Goal: Task Accomplishment & Management: Use online tool/utility

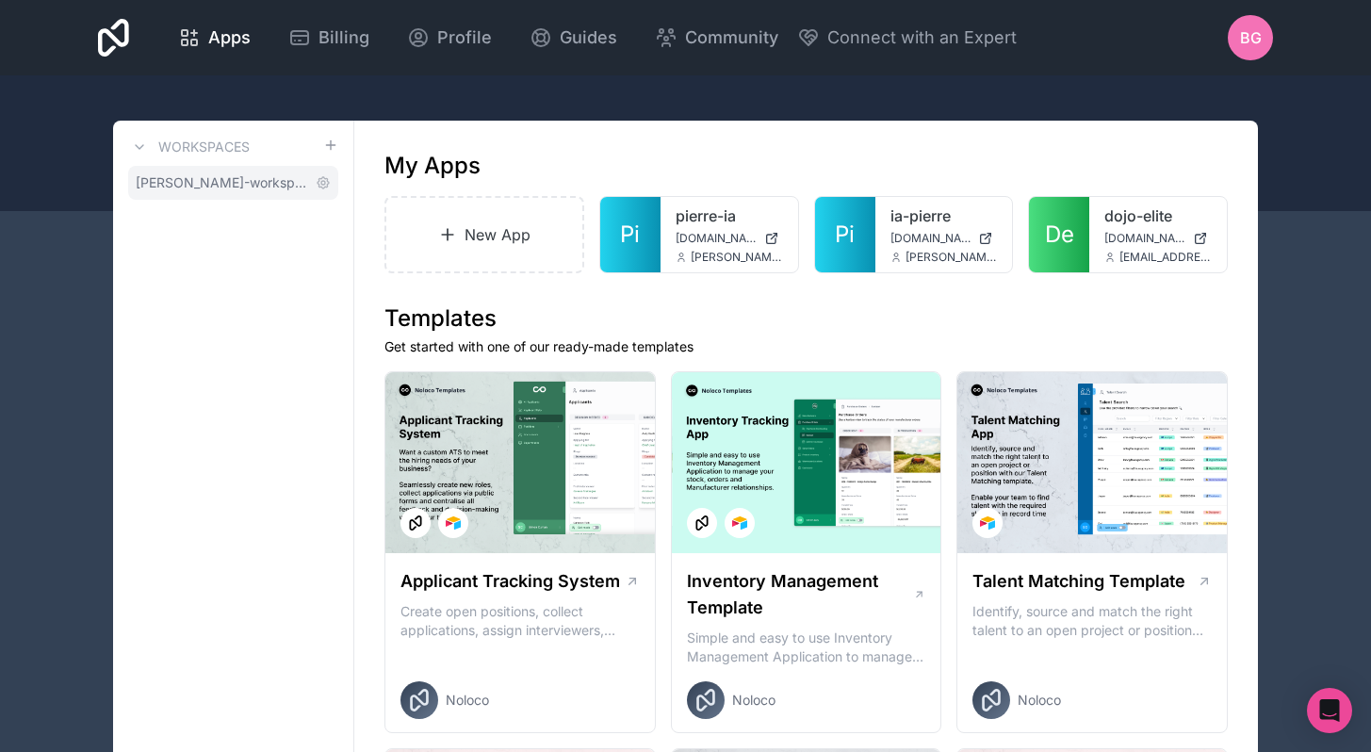
click at [273, 181] on span "baptiste-guez-workspace" at bounding box center [222, 182] width 172 height 19
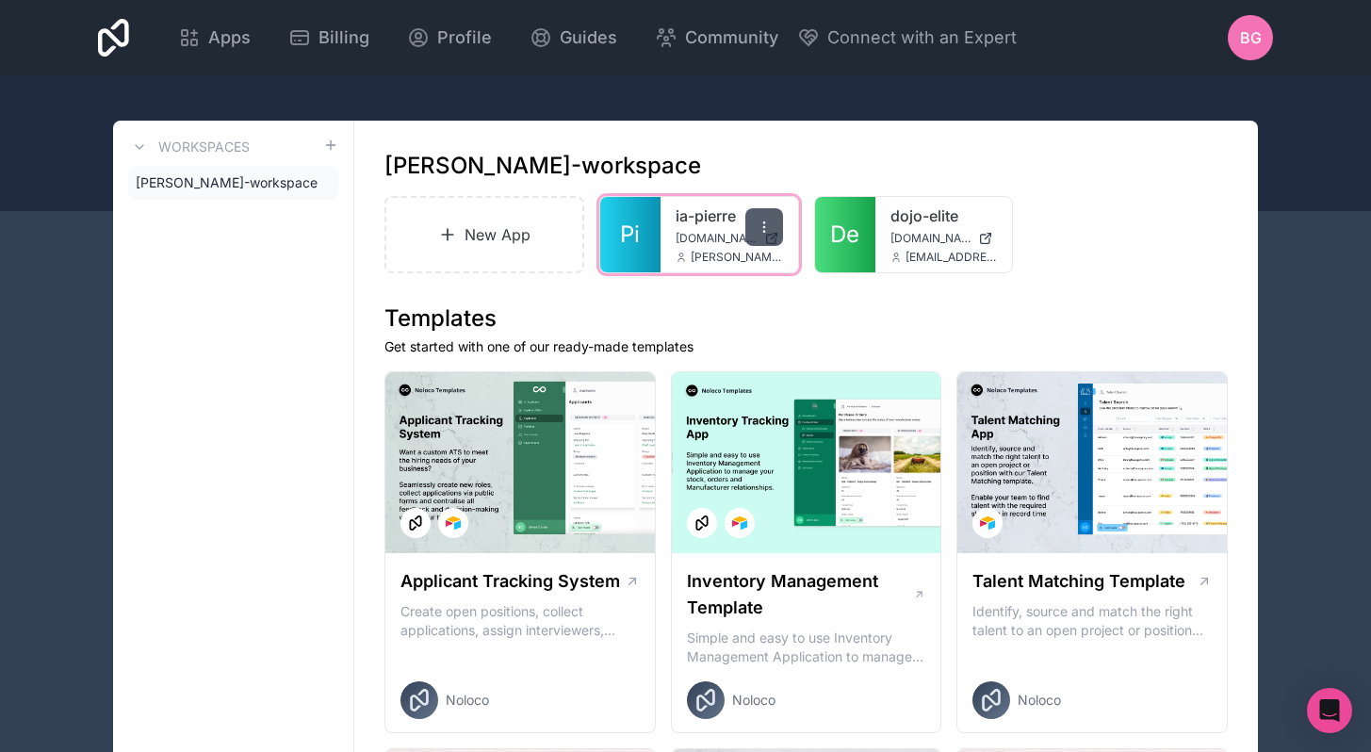
click at [765, 226] on icon at bounding box center [764, 227] width 15 height 15
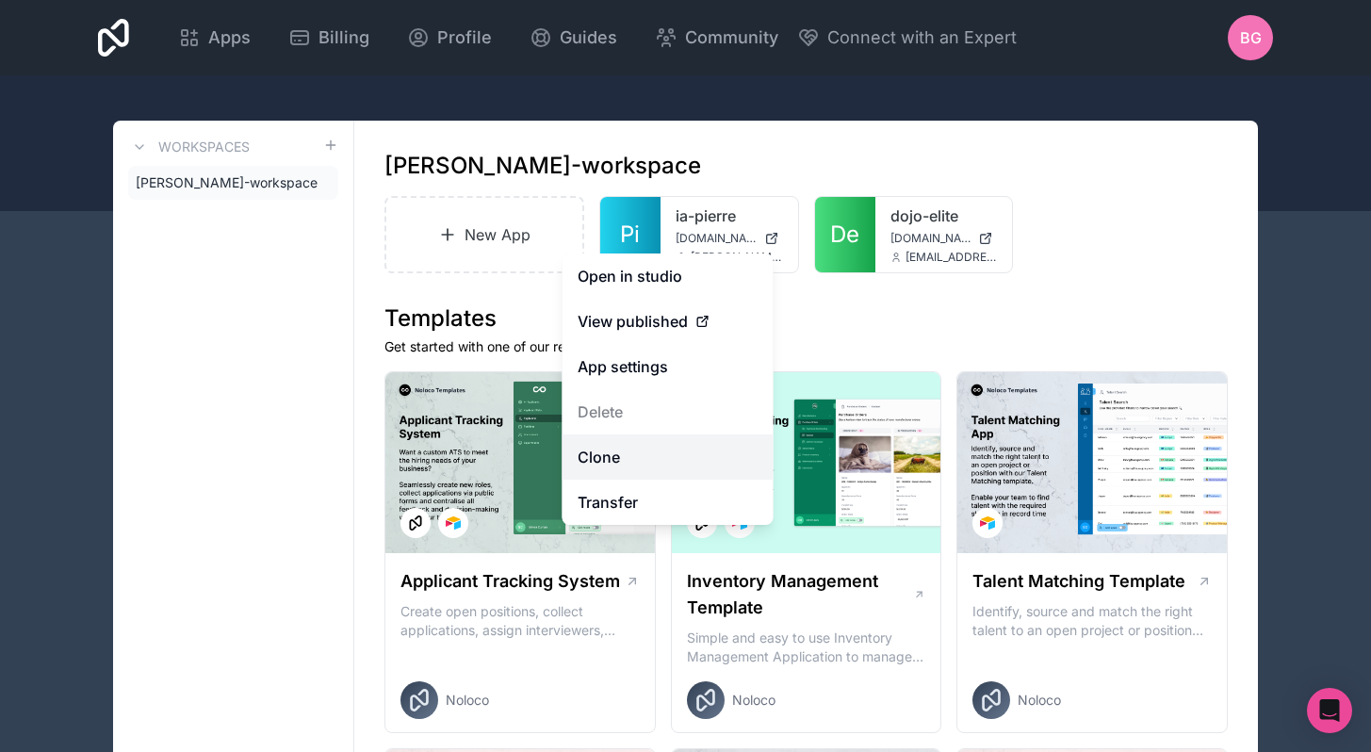
click at [621, 463] on link "Clone" at bounding box center [668, 456] width 211 height 45
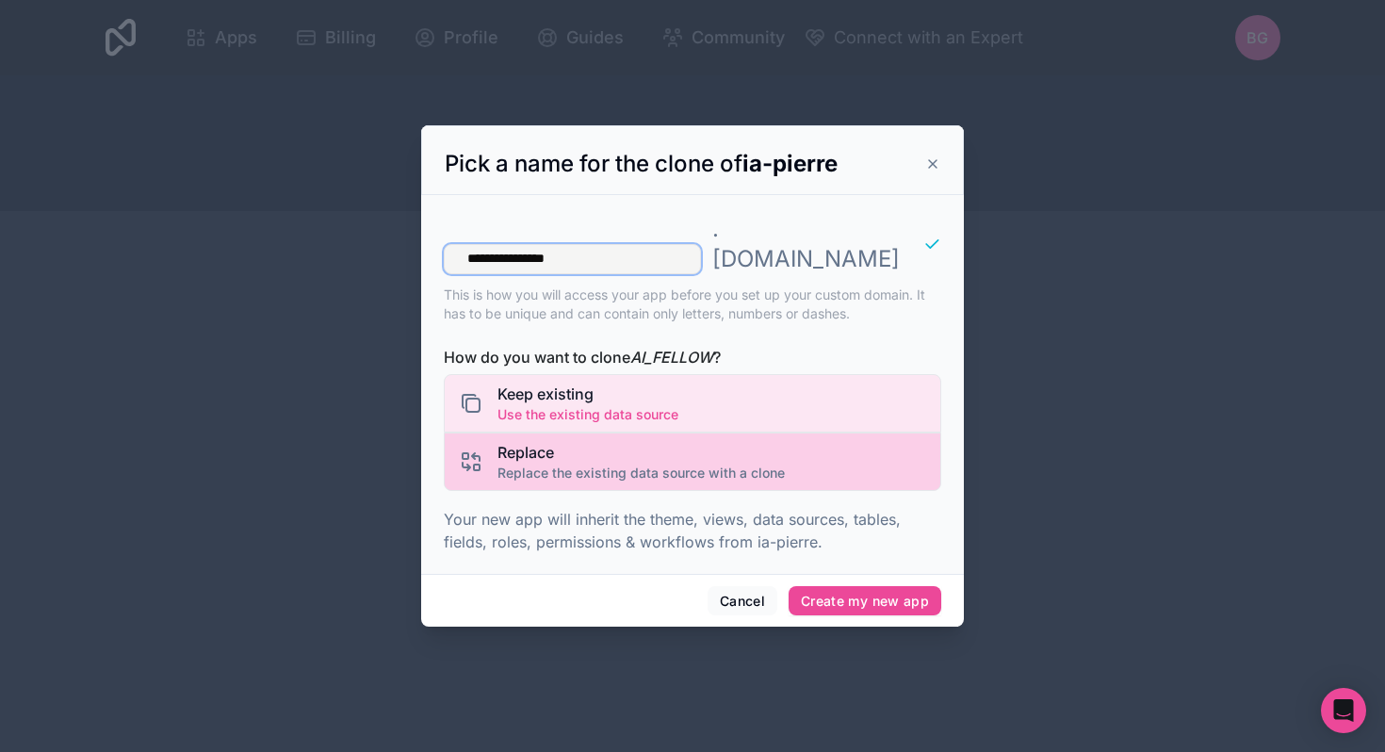
type input "**********"
click at [544, 447] on span "Replace" at bounding box center [641, 452] width 287 height 23
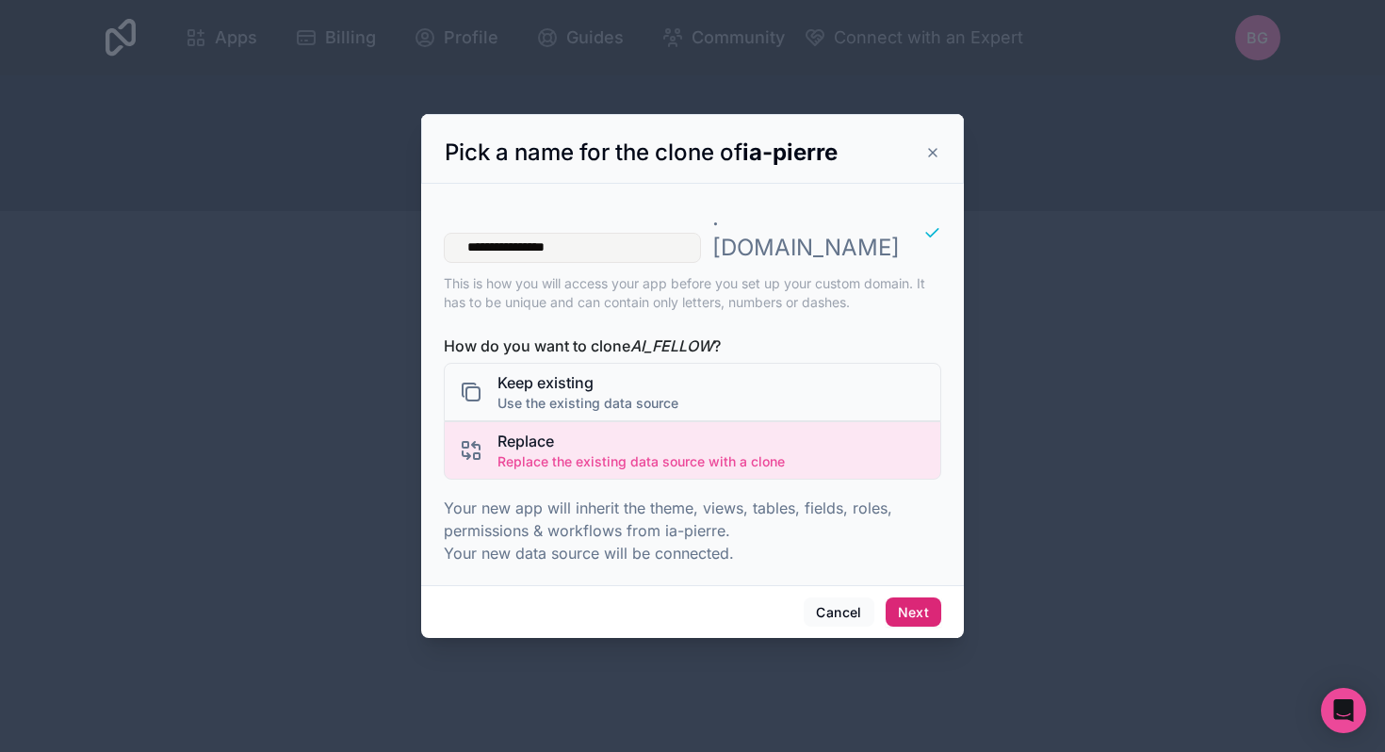
click at [908, 598] on button "Next" at bounding box center [914, 613] width 56 height 30
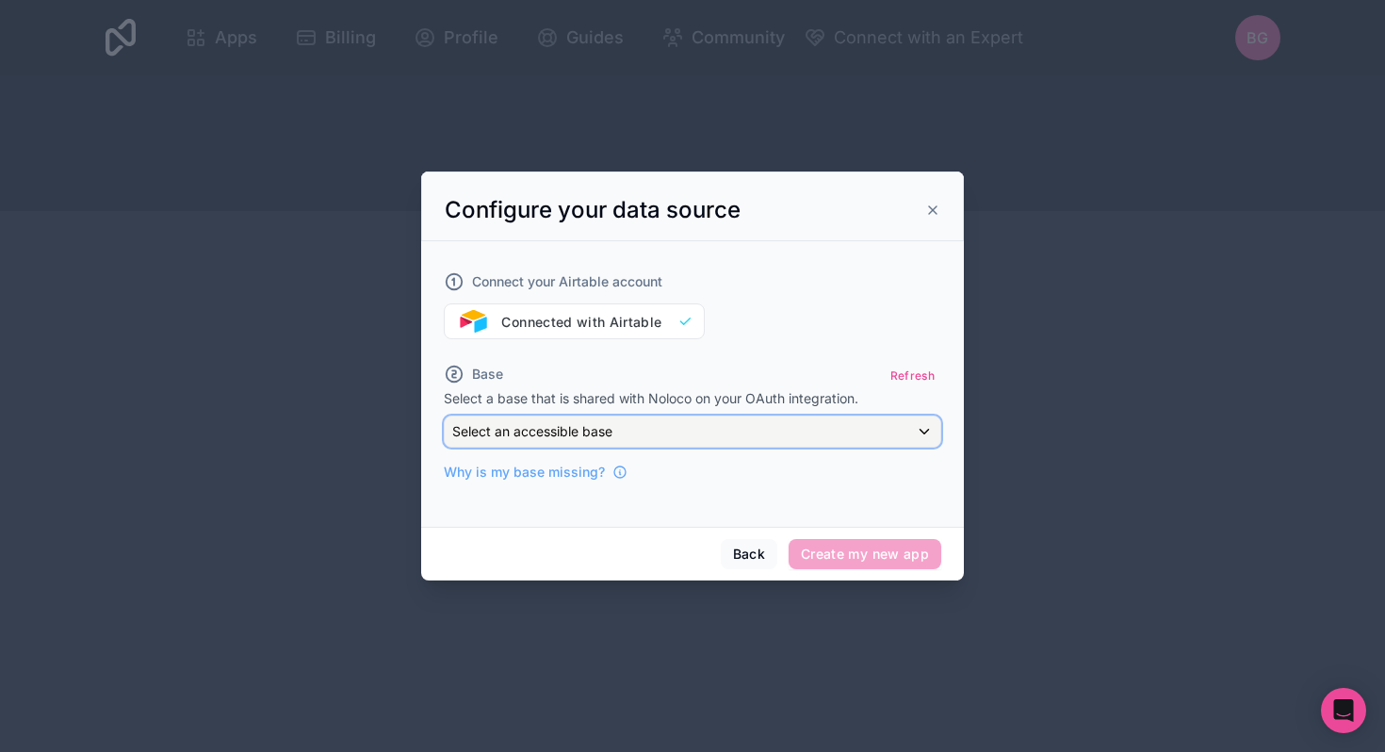
click at [738, 433] on div "Select an accessible base" at bounding box center [693, 432] width 496 height 30
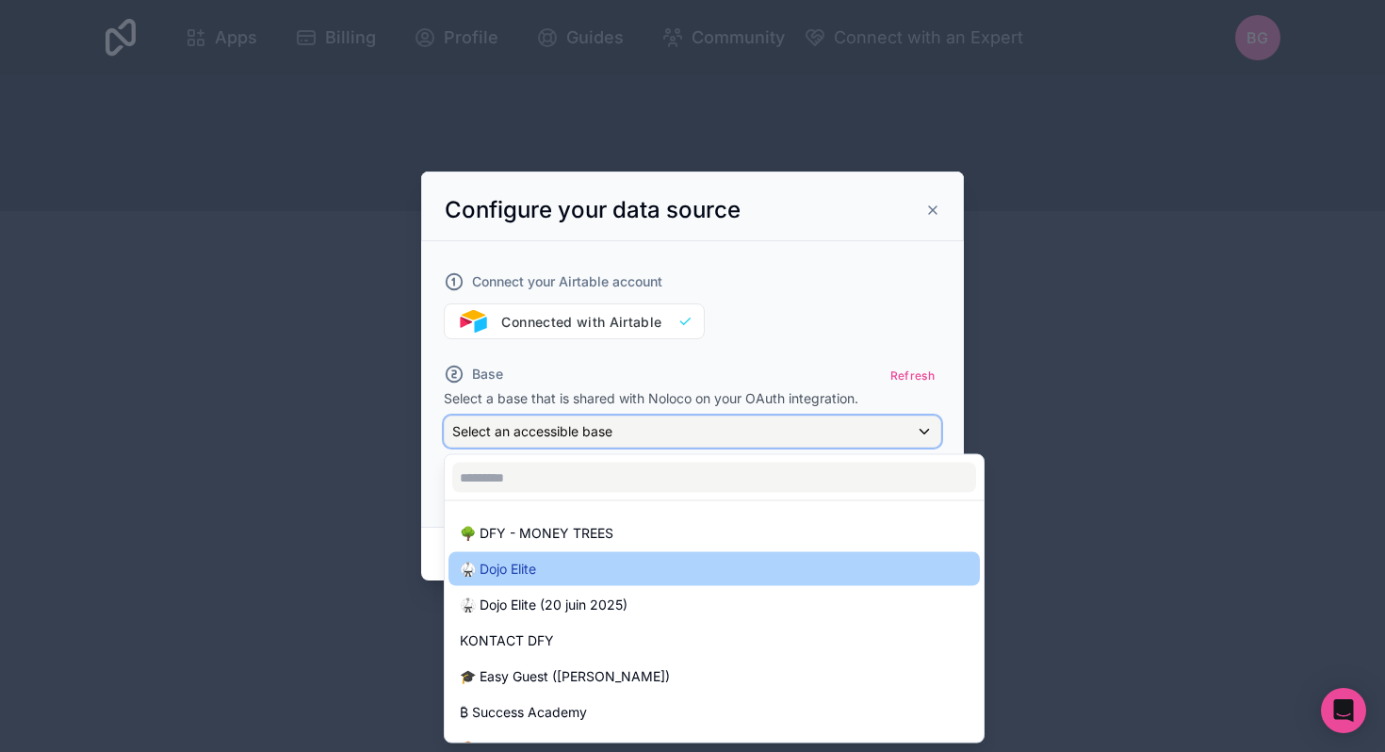
scroll to position [22, 0]
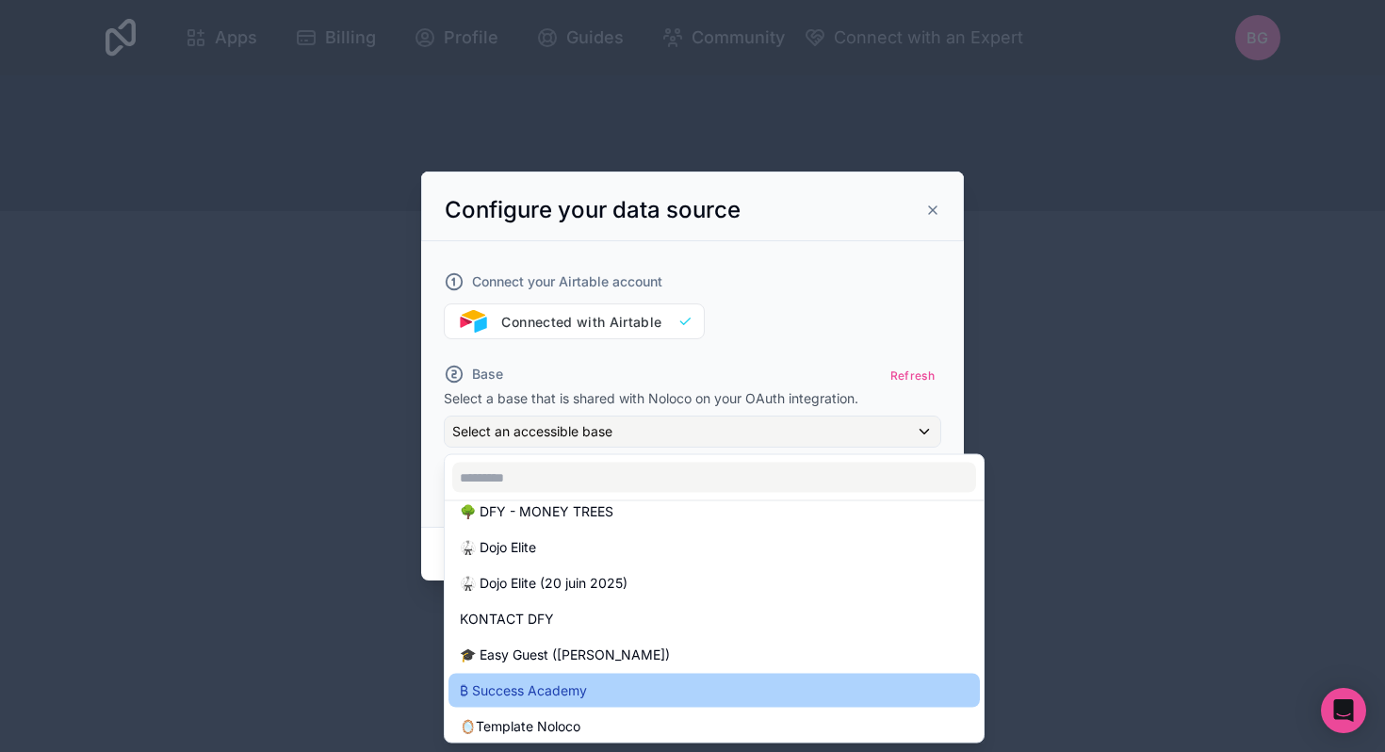
click at [551, 680] on span "₿ Success Academy" at bounding box center [523, 691] width 127 height 23
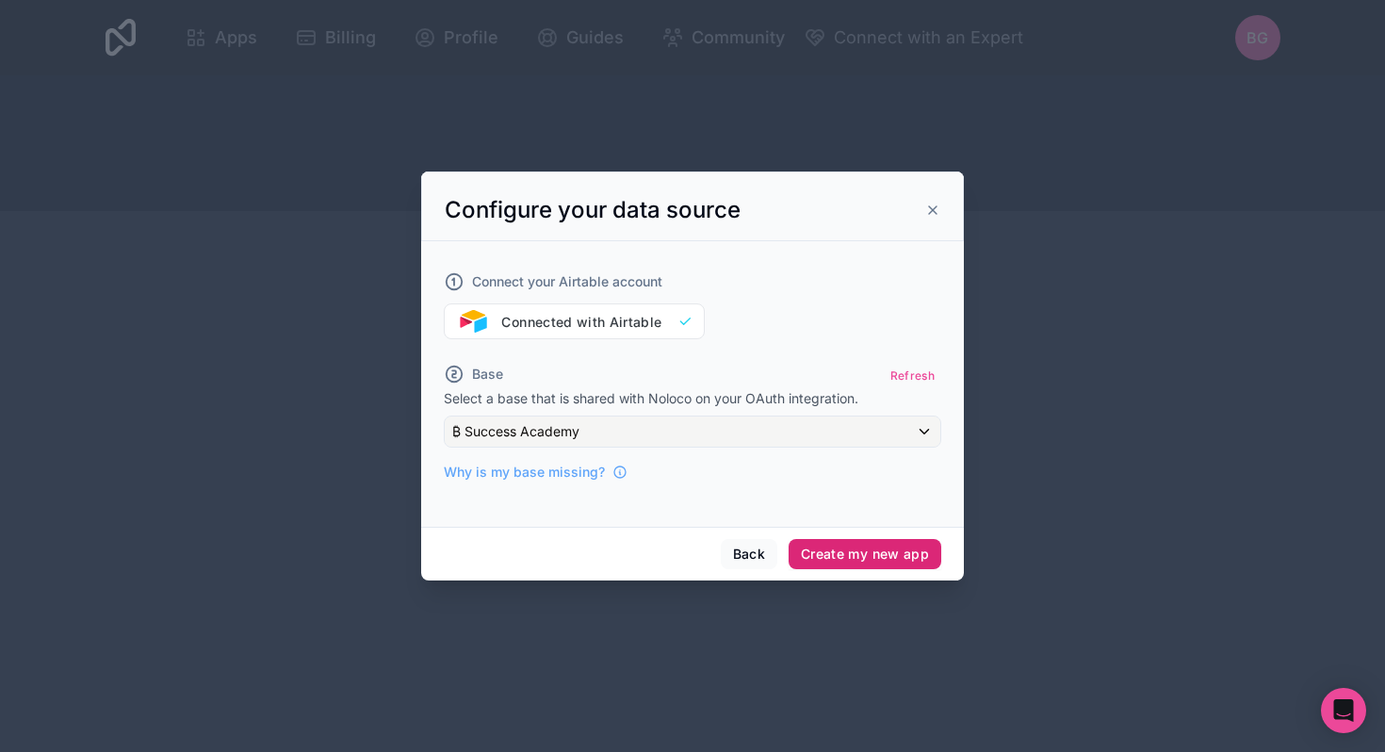
click at [881, 557] on button "Create my new app" at bounding box center [865, 554] width 153 height 30
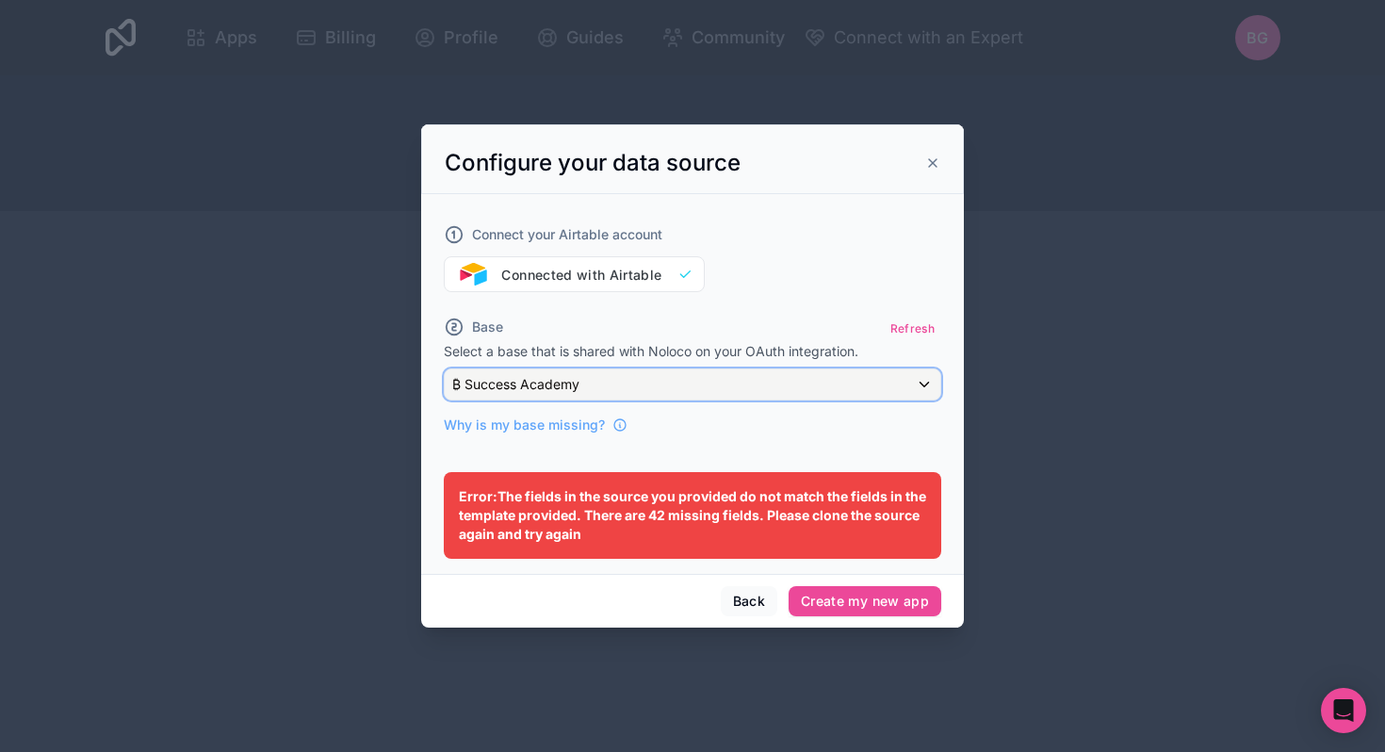
click at [702, 375] on div "₿ Success Academy" at bounding box center [693, 384] width 496 height 30
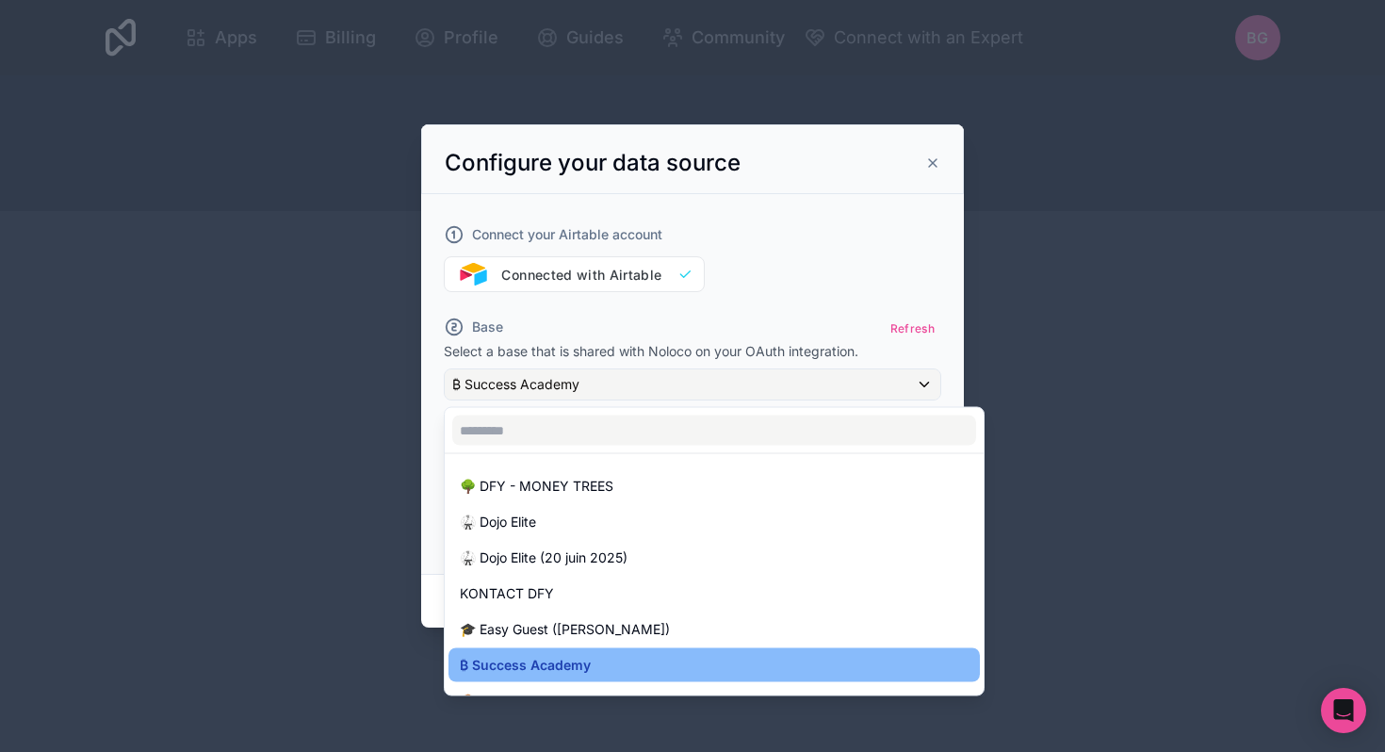
click at [758, 269] on div at bounding box center [692, 375] width 543 height 503
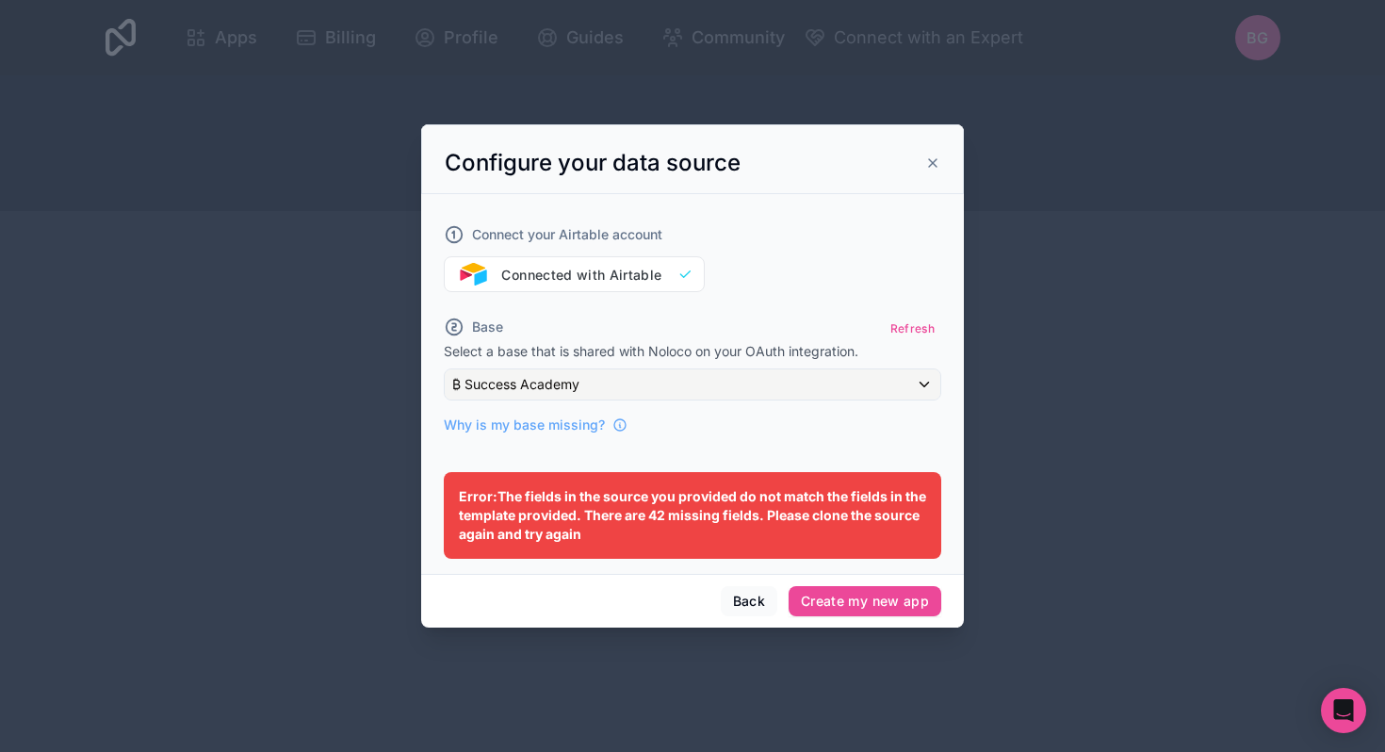
click at [746, 616] on div "Back Create my new app" at bounding box center [692, 601] width 543 height 54
click at [743, 593] on button "Back" at bounding box center [749, 601] width 57 height 30
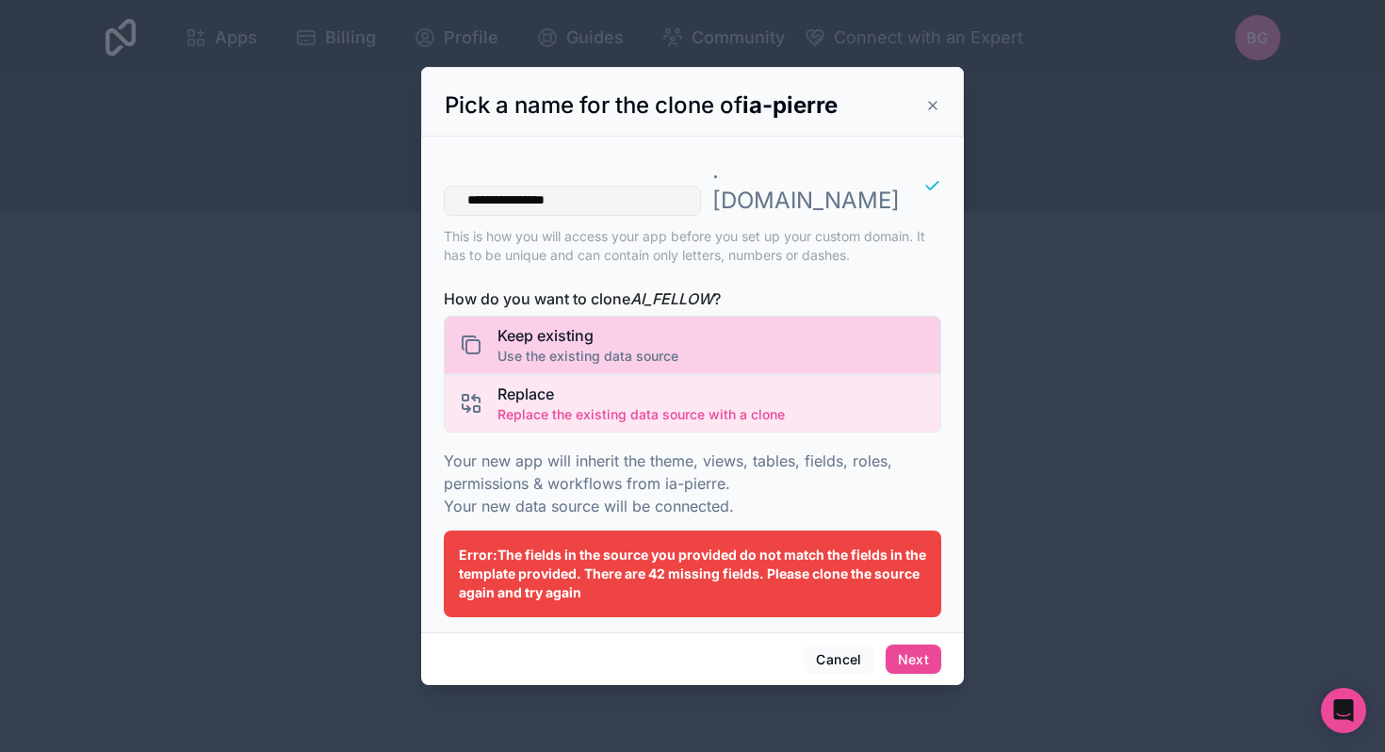
click at [587, 347] on span "Use the existing data source" at bounding box center [588, 356] width 181 height 19
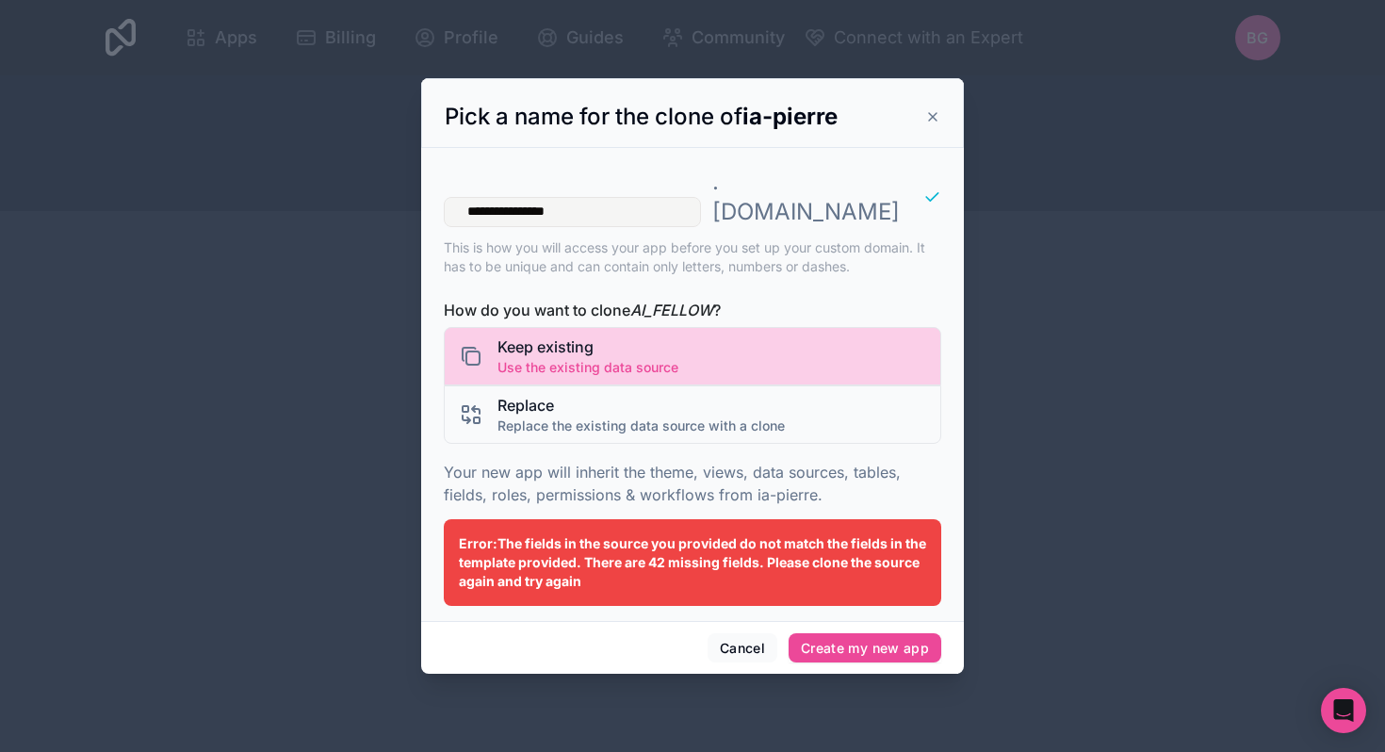
click at [647, 336] on span "Keep existing" at bounding box center [588, 347] width 181 height 23
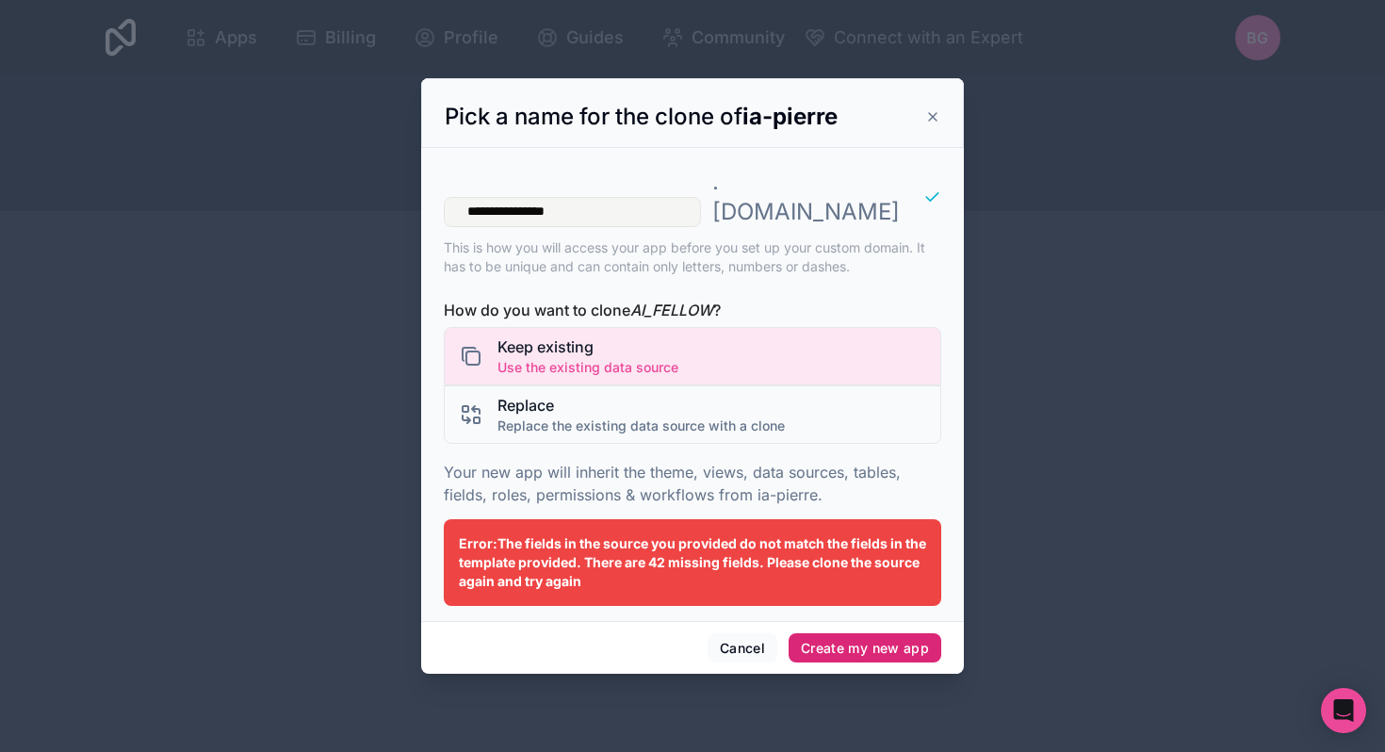
click at [900, 633] on button "Create my new app" at bounding box center [865, 648] width 153 height 30
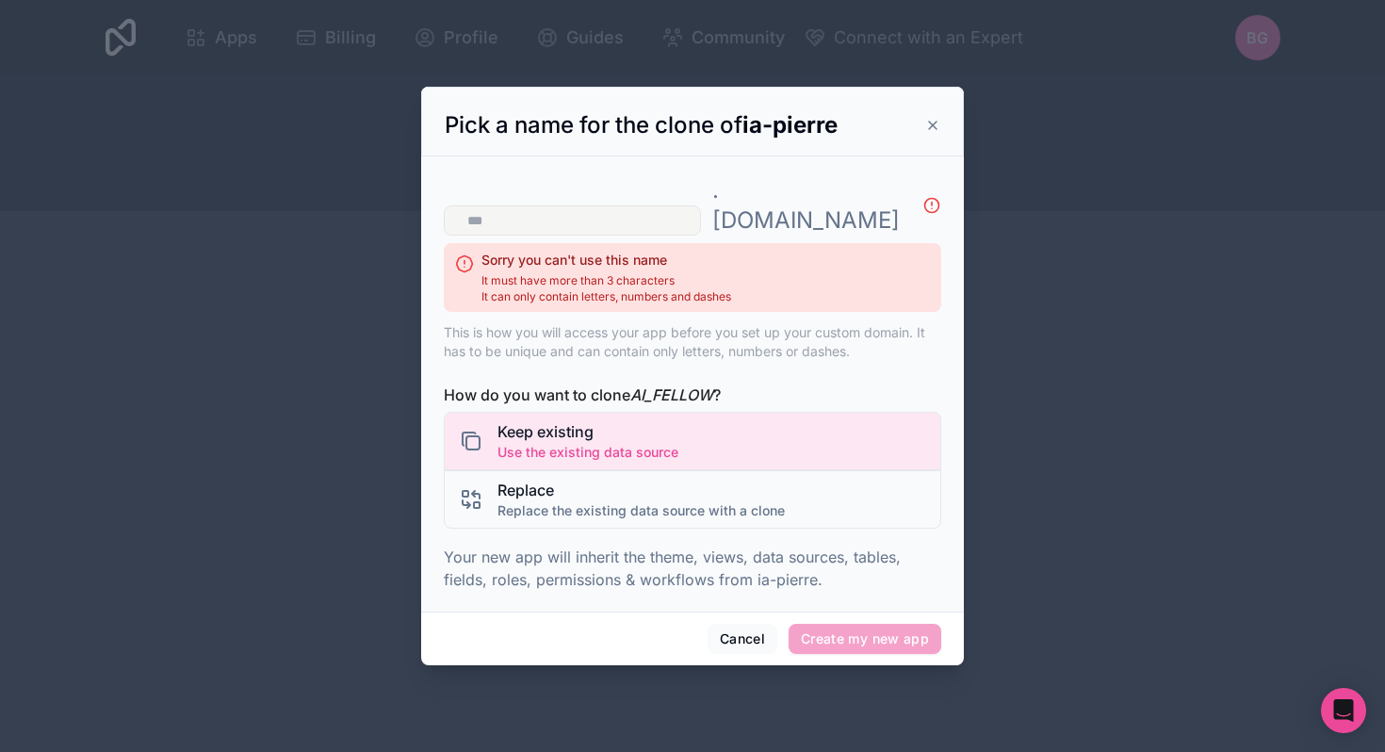
click at [943, 144] on div "Pick a name for the clone of ia-pierre" at bounding box center [692, 122] width 543 height 70
click at [922, 138] on div "Pick a name for the clone of ia-pierre" at bounding box center [693, 125] width 496 height 30
click at [935, 133] on icon at bounding box center [932, 125] width 15 height 15
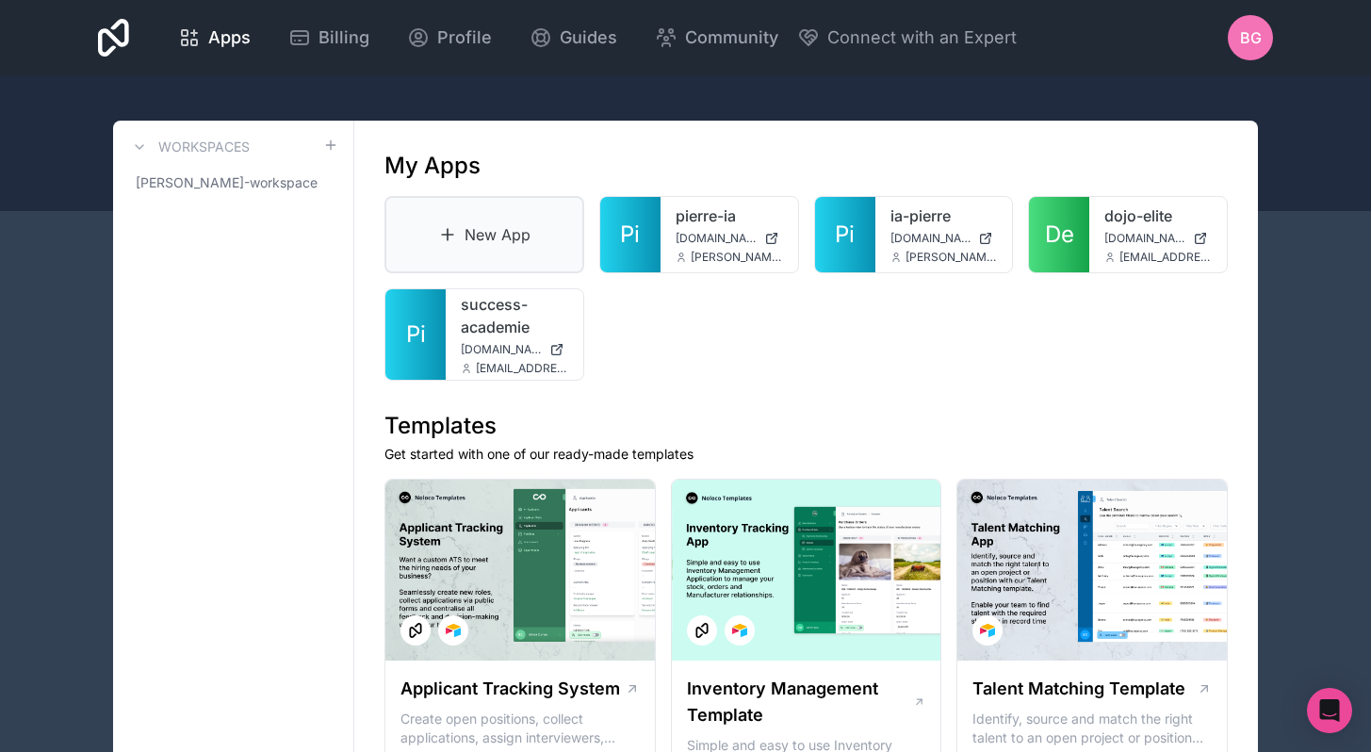
click at [496, 240] on link "New App" at bounding box center [485, 234] width 200 height 77
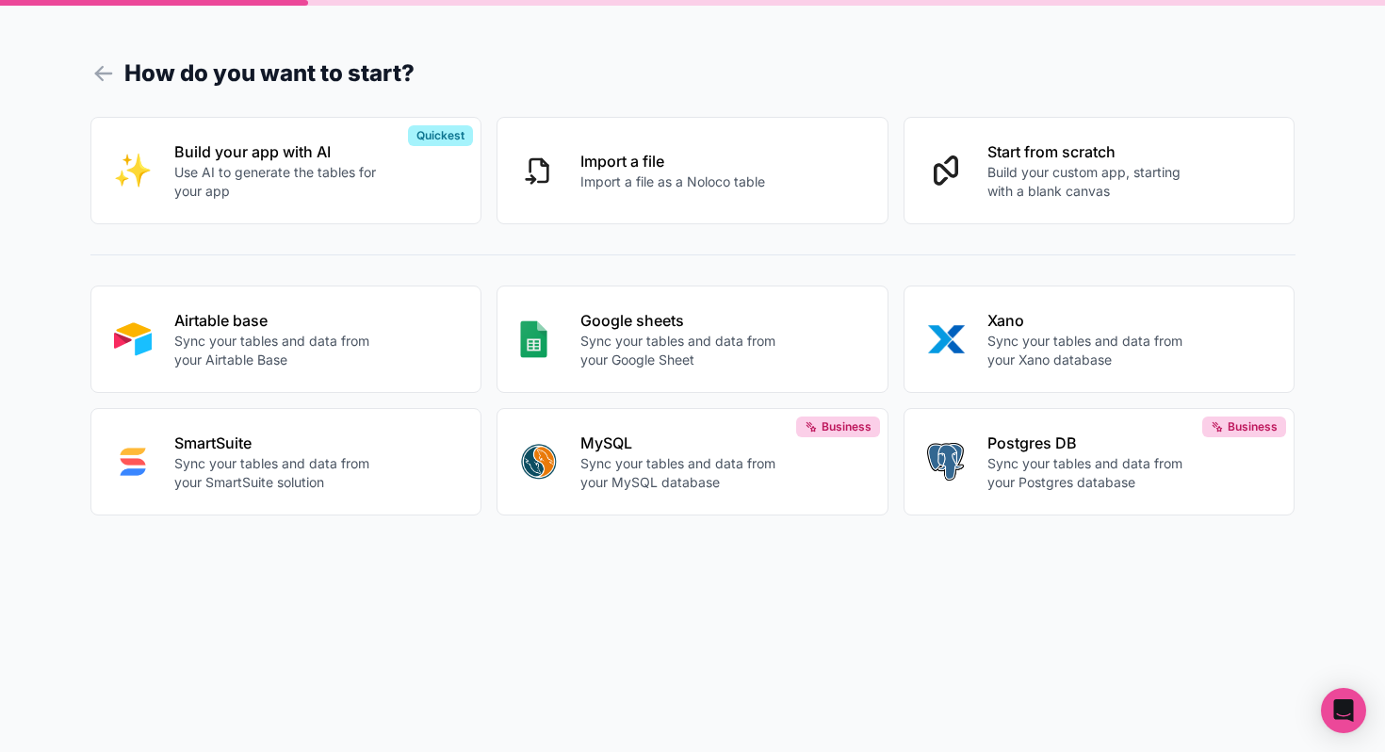
click at [89, 67] on div "How do you want to start? Build your app with AI Use AI to generate the tables …" at bounding box center [692, 376] width 1385 height 752
click at [97, 69] on icon at bounding box center [103, 73] width 26 height 26
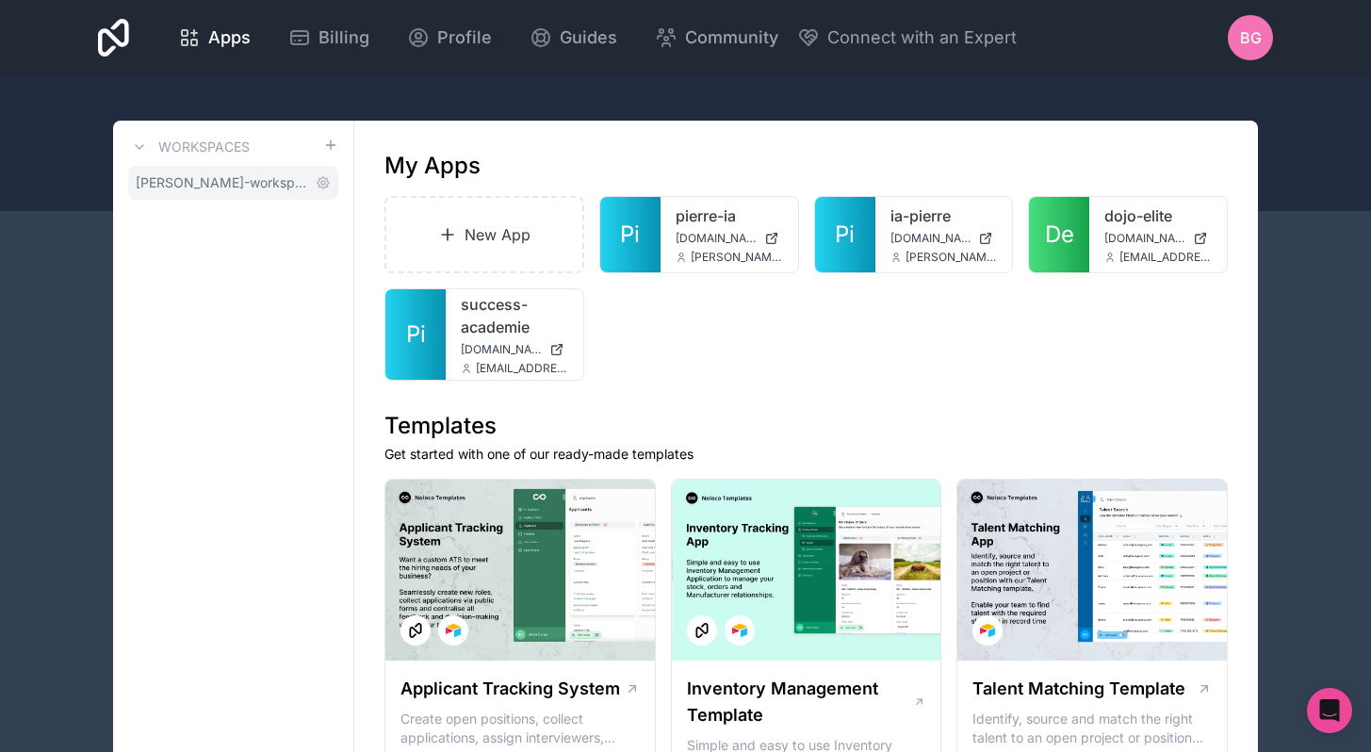
click at [245, 177] on span "baptiste-guez-workspace" at bounding box center [222, 182] width 172 height 19
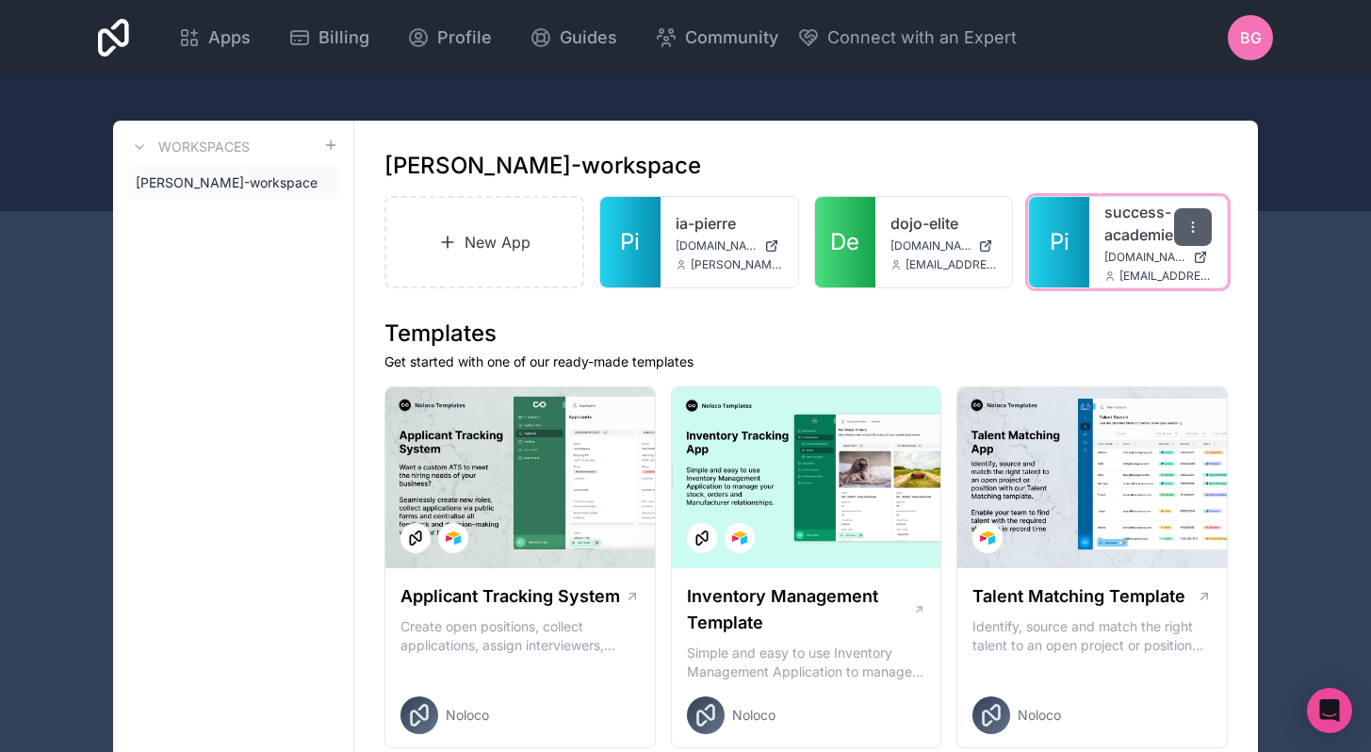
click at [1193, 227] on icon at bounding box center [1192, 226] width 1 height 1
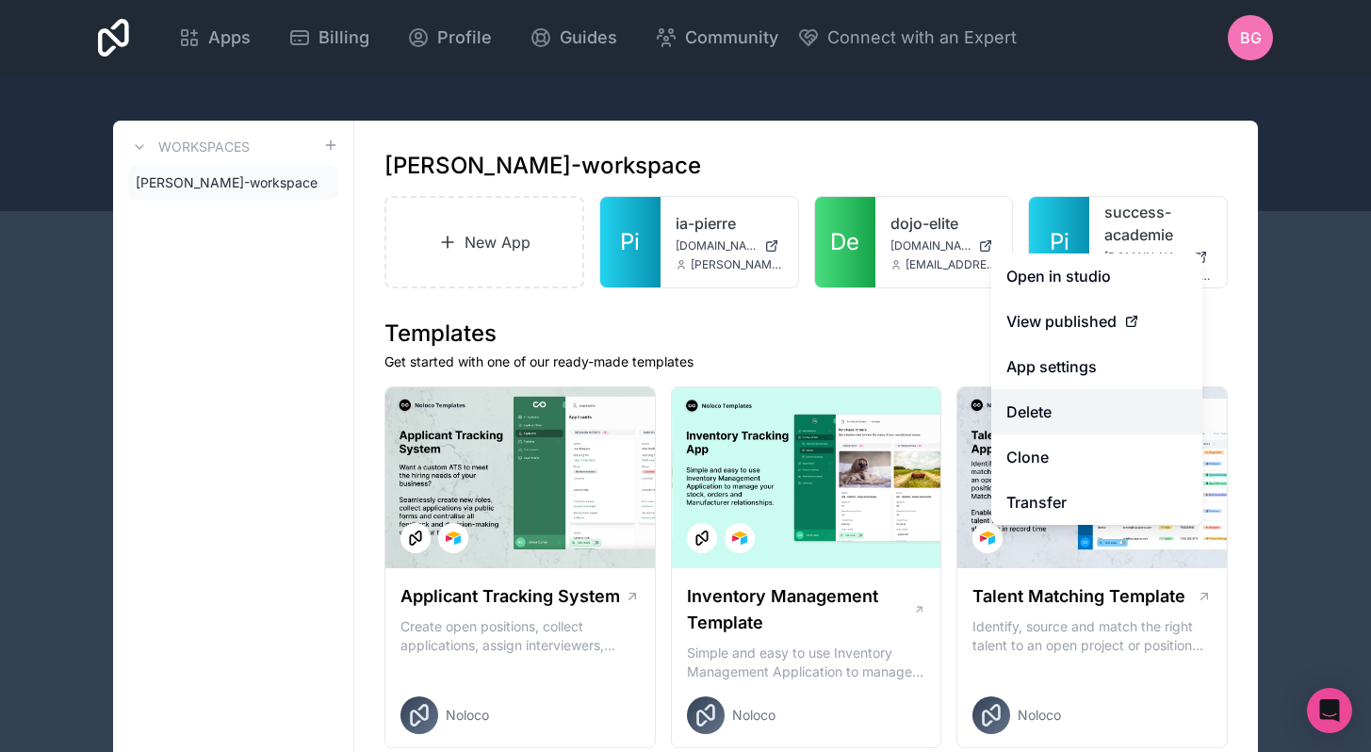
click at [1070, 412] on button "Delete" at bounding box center [1096, 411] width 211 height 45
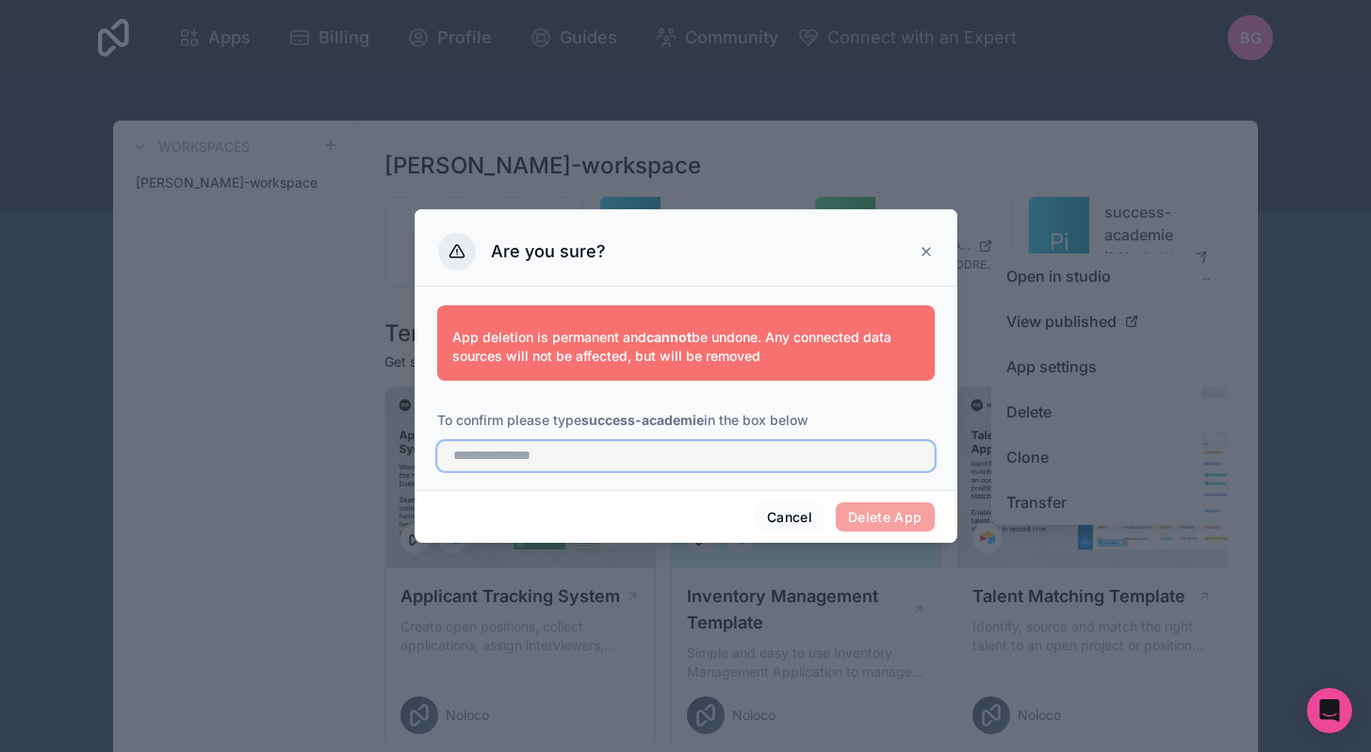
click at [757, 462] on input "text" at bounding box center [686, 456] width 498 height 30
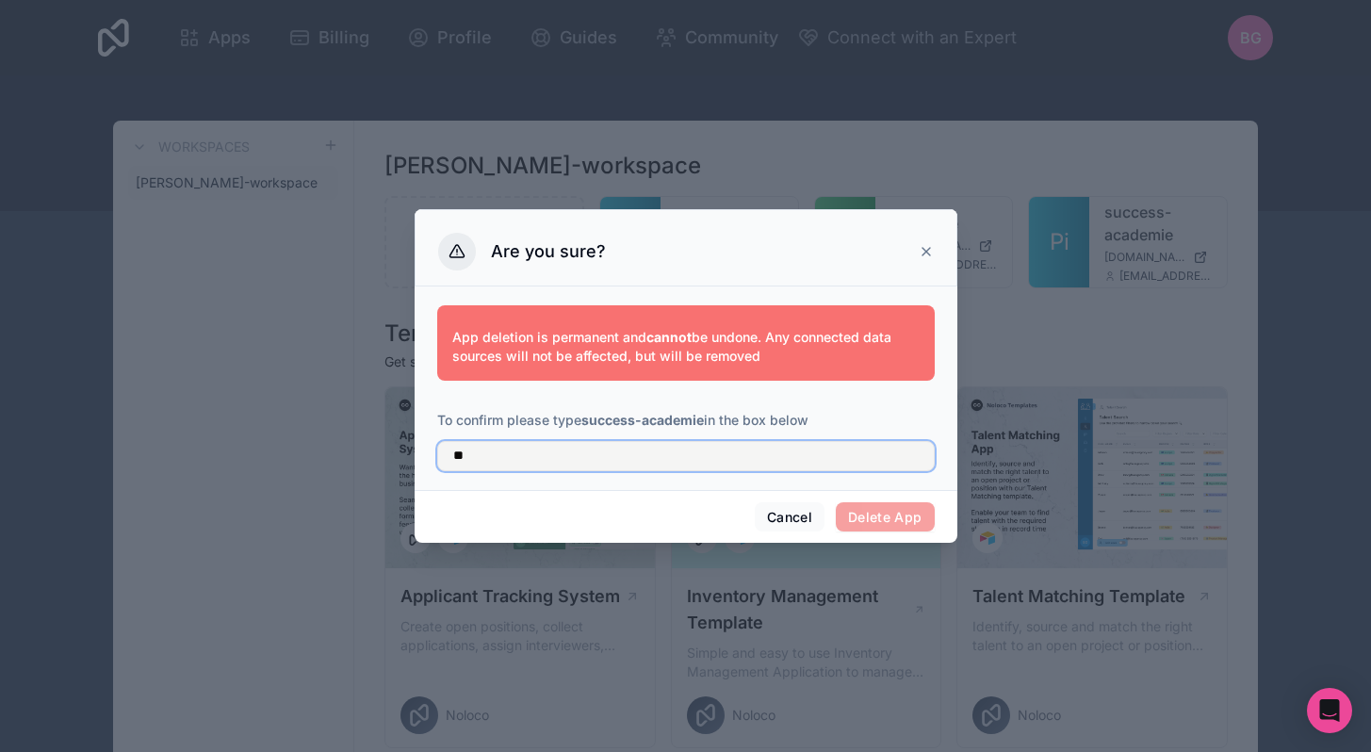
type input "*"
type input "**********"
click at [856, 514] on button "Delete App" at bounding box center [885, 517] width 99 height 30
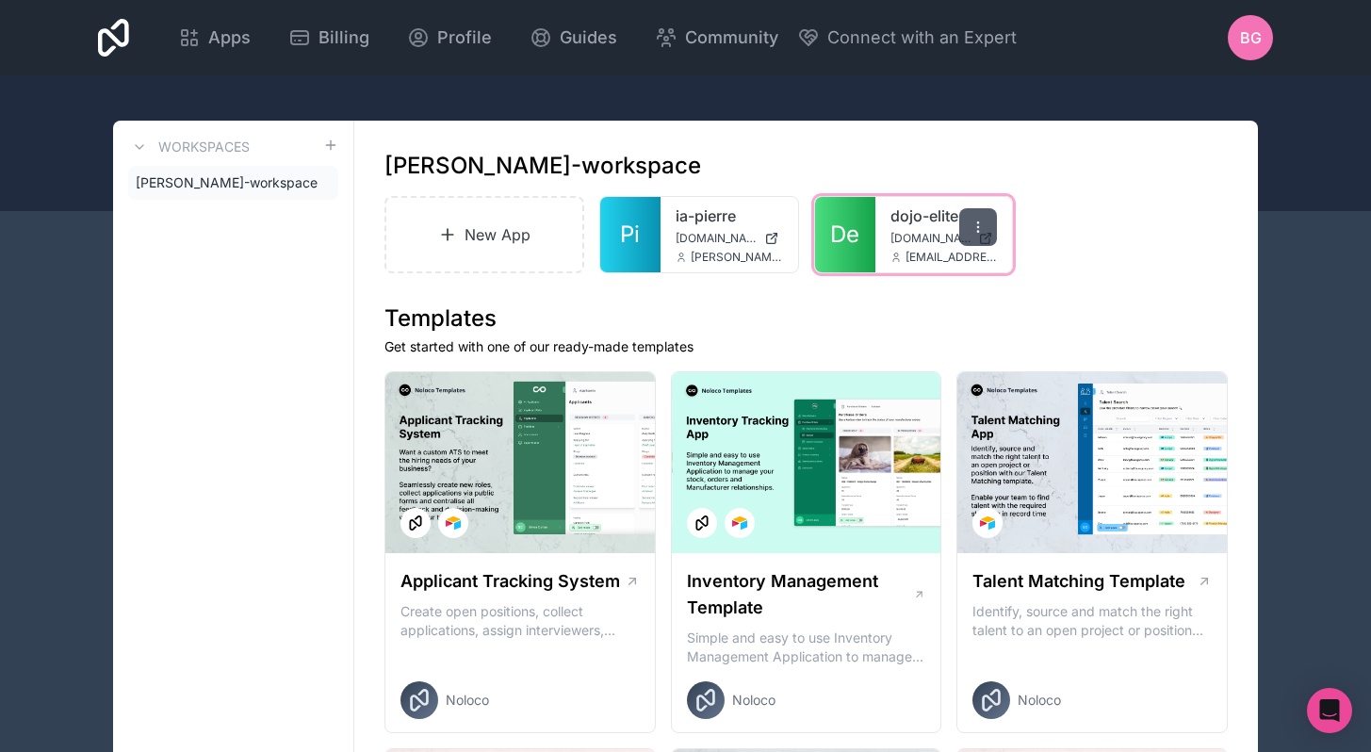
click at [976, 229] on icon at bounding box center [978, 227] width 15 height 15
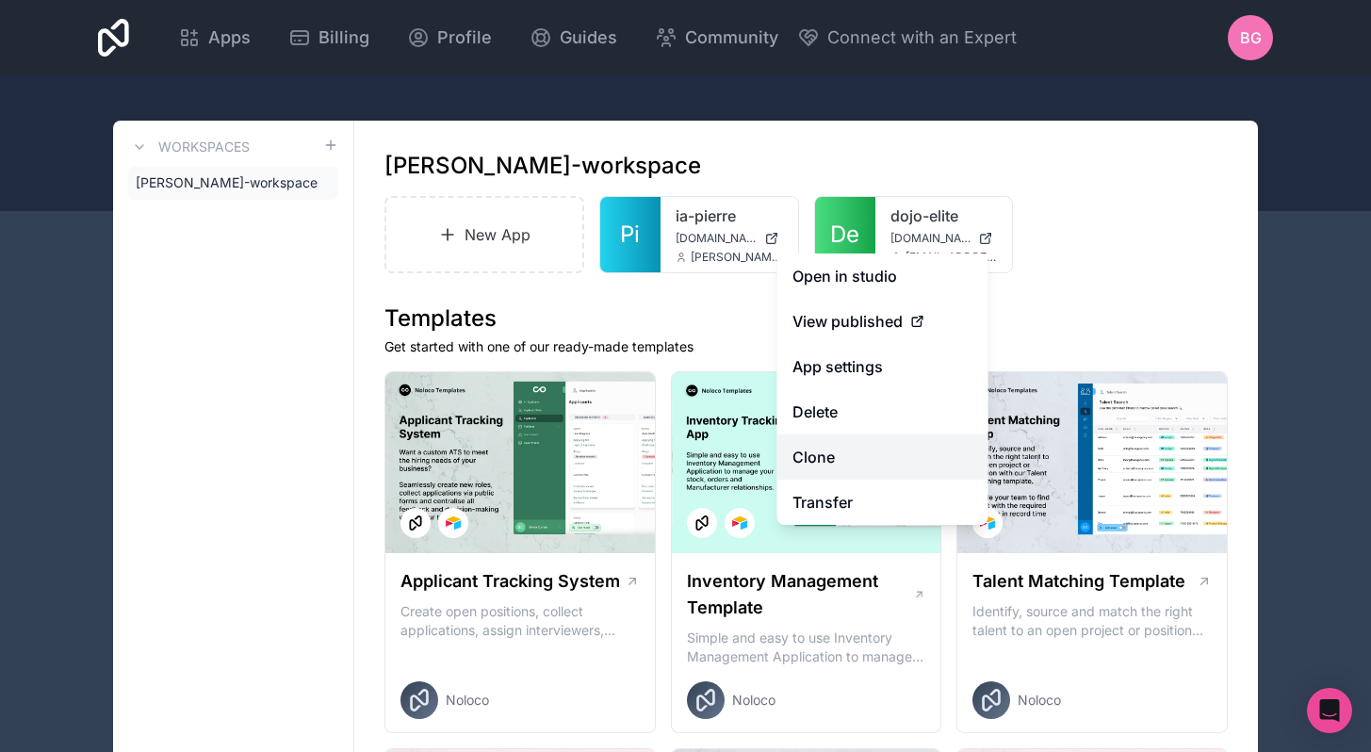
click at [835, 458] on link "Clone" at bounding box center [883, 456] width 211 height 45
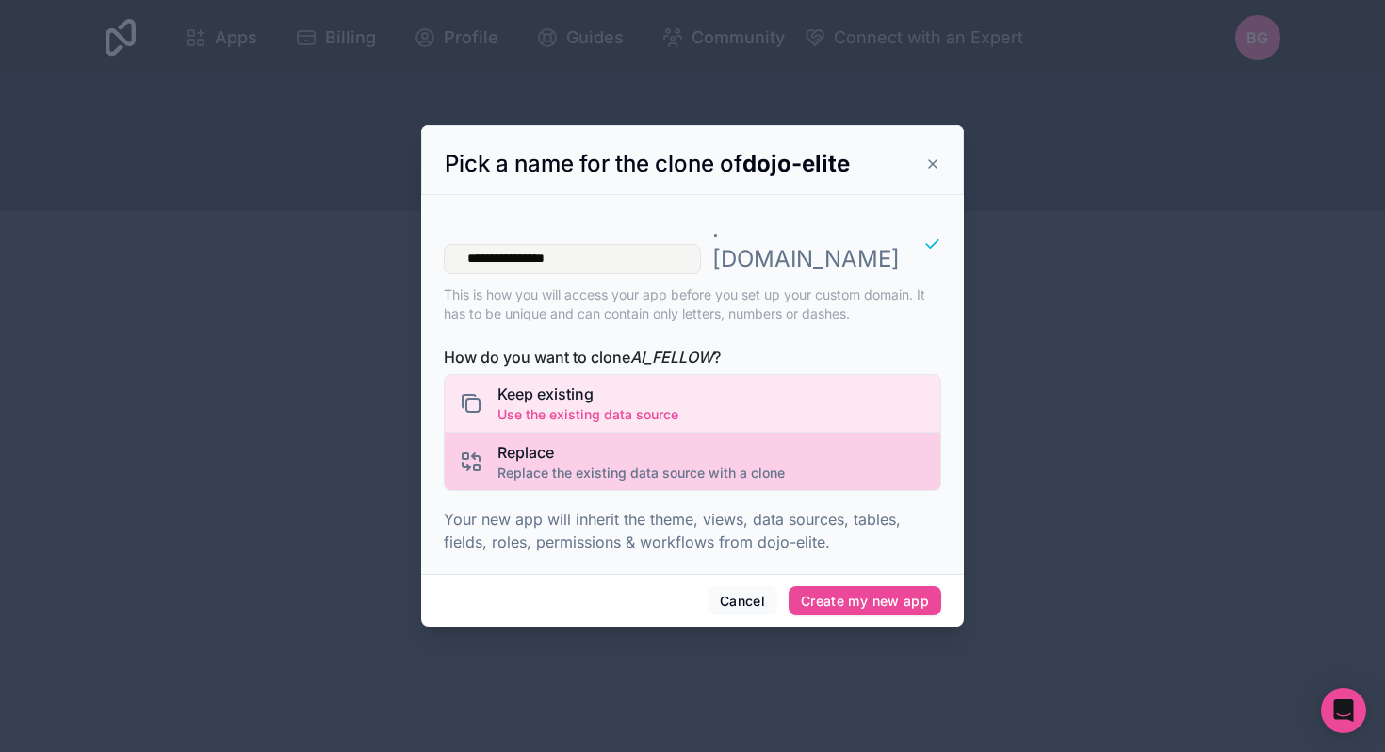
type input "**********"
click at [796, 453] on div "Replace Replace the existing data source with a clone" at bounding box center [693, 462] width 498 height 58
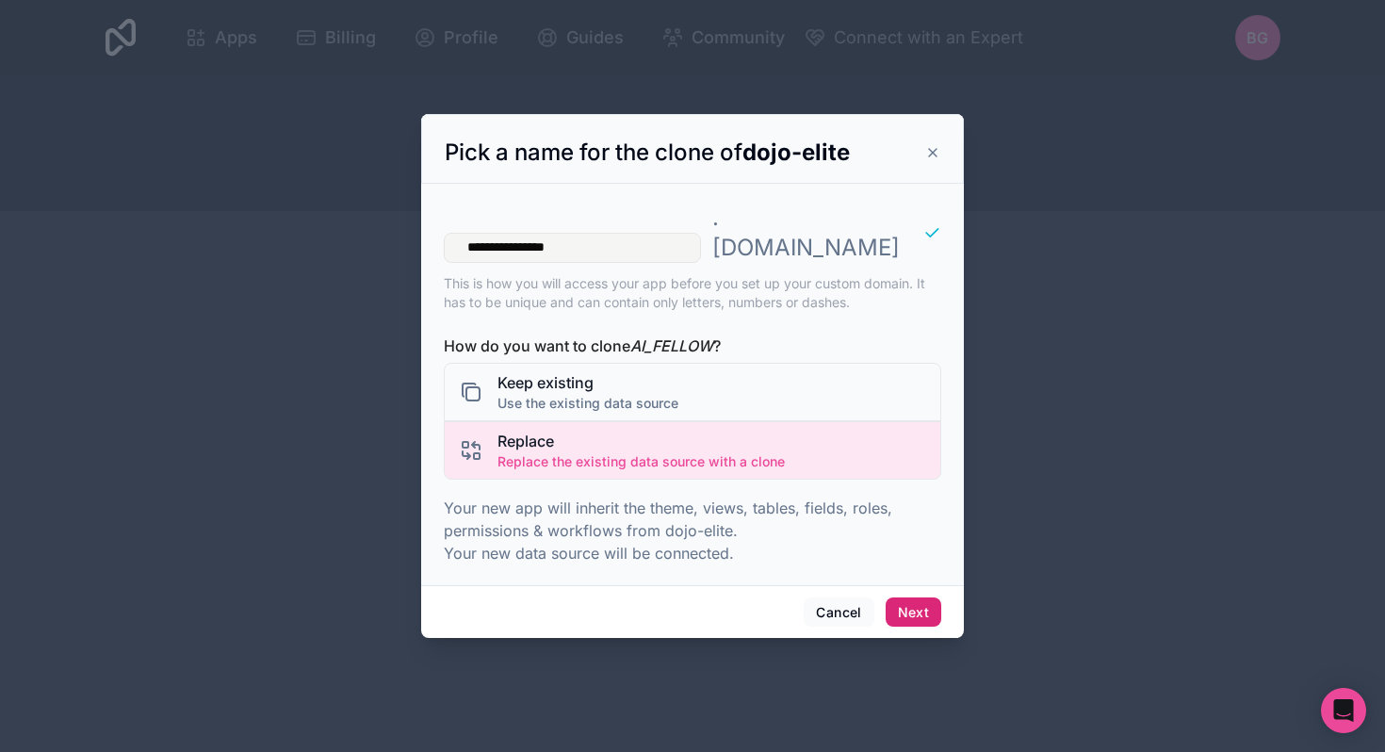
click at [899, 598] on button "Next" at bounding box center [914, 613] width 56 height 30
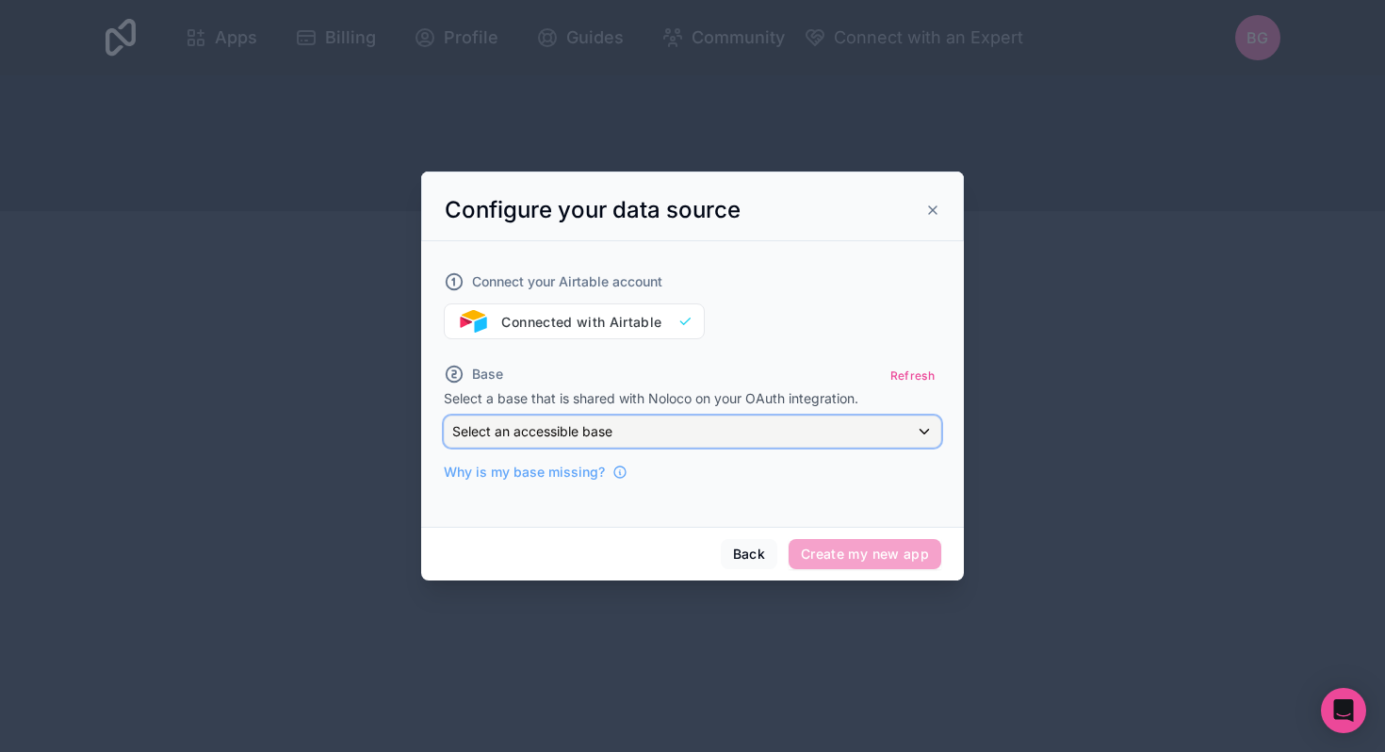
click at [793, 437] on div "Select an accessible base" at bounding box center [693, 432] width 496 height 30
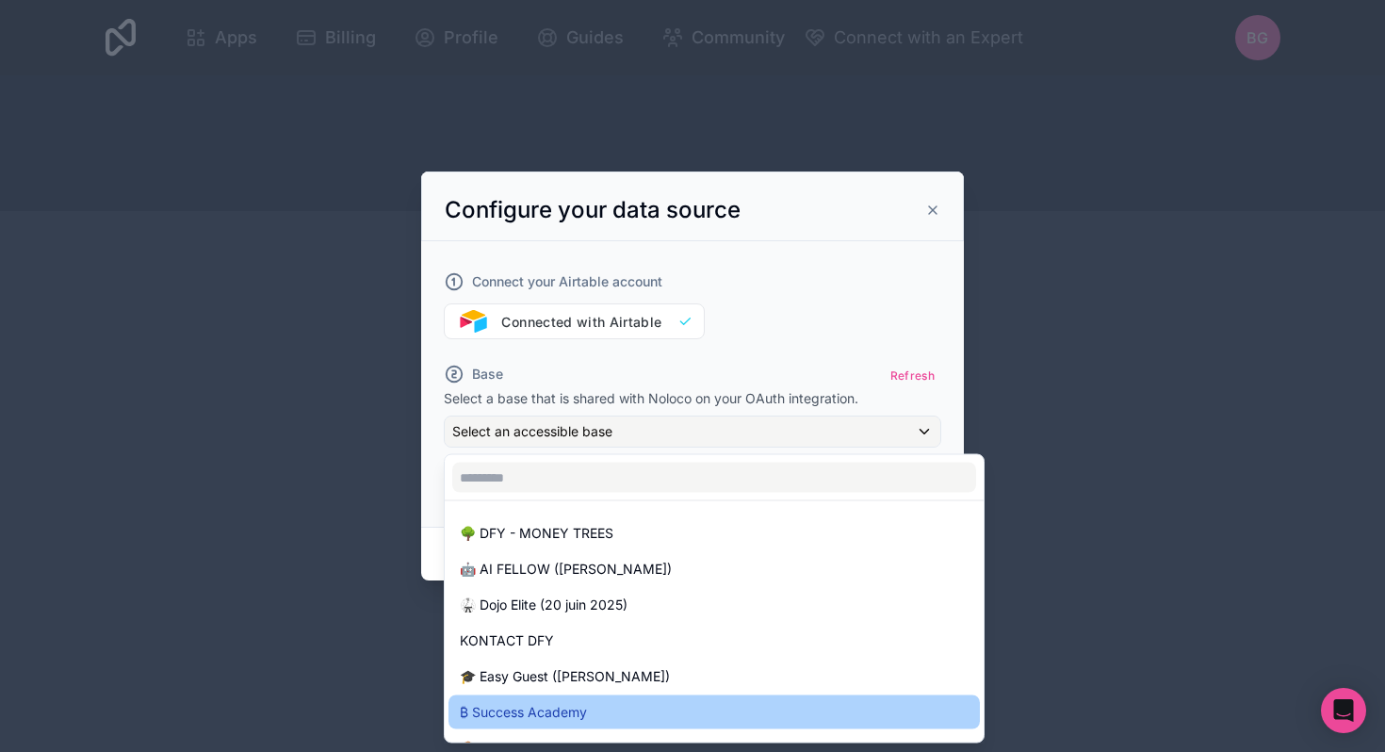
click at [615, 708] on div "₿ Success Academy" at bounding box center [714, 712] width 509 height 23
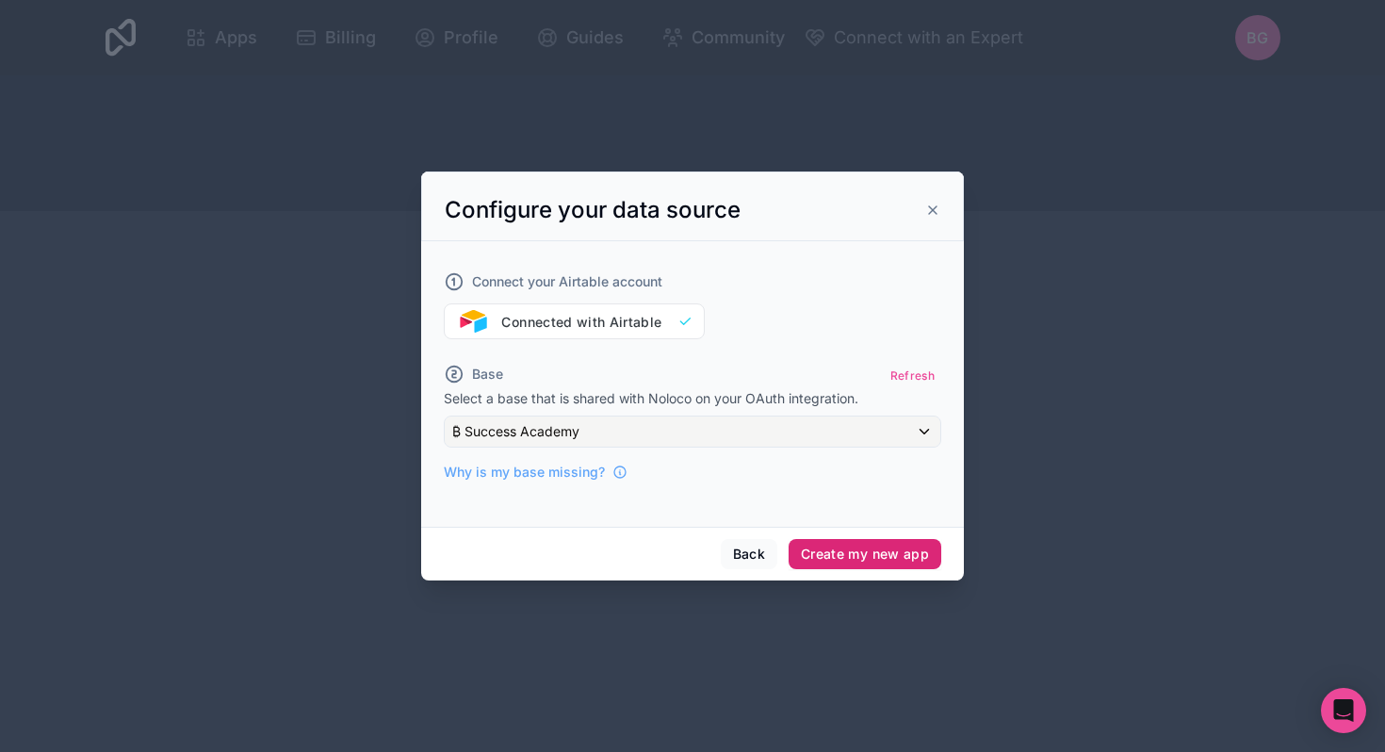
click at [851, 560] on button "Create my new app" at bounding box center [865, 554] width 153 height 30
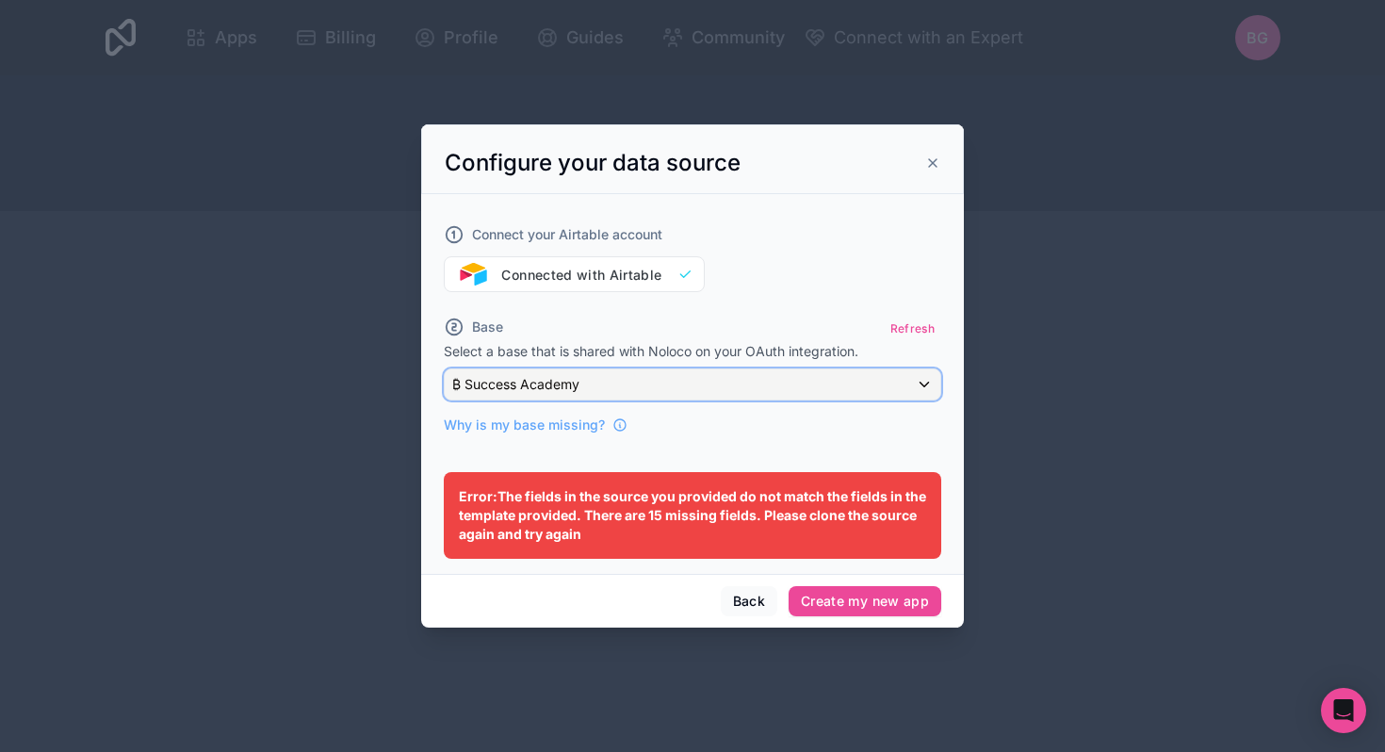
click at [698, 394] on div "₿ Success Academy" at bounding box center [693, 384] width 496 height 30
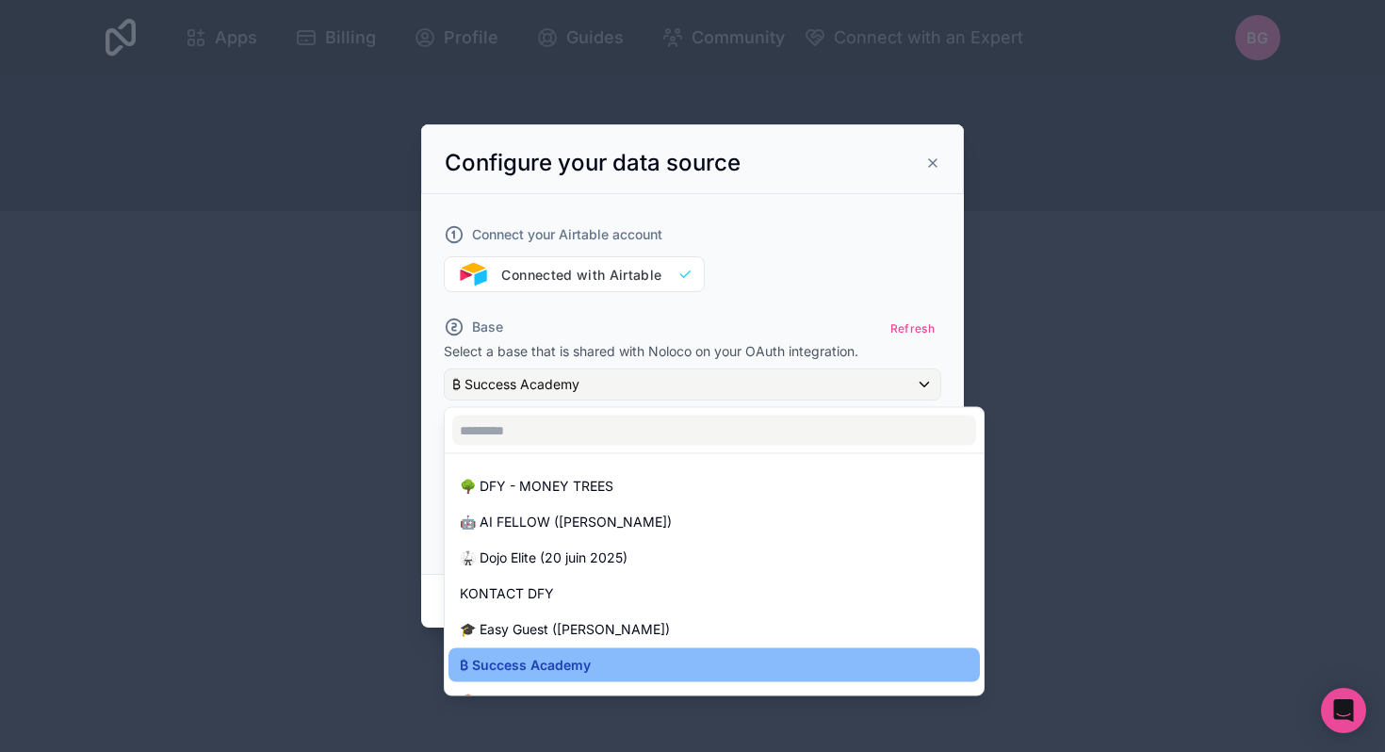
click at [640, 358] on div at bounding box center [692, 375] width 543 height 503
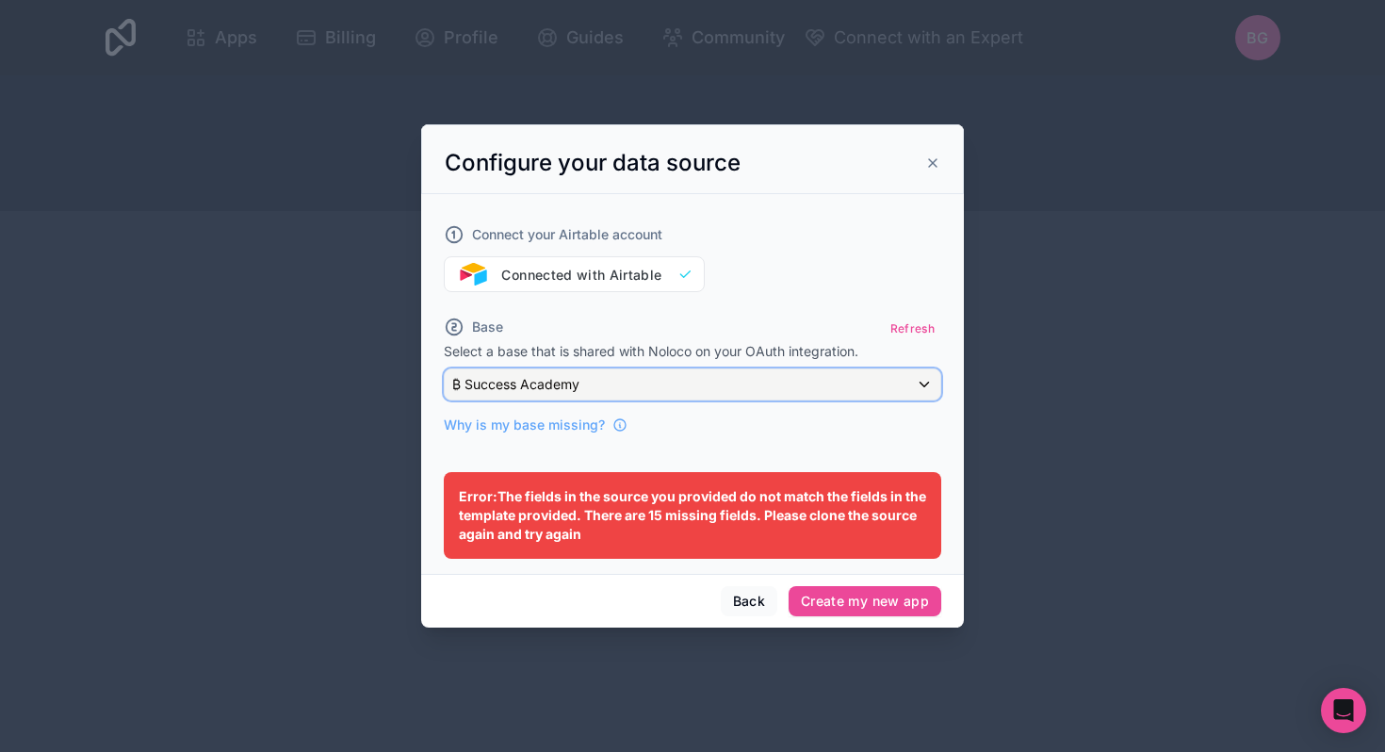
click at [638, 375] on div "₿ Success Academy" at bounding box center [693, 384] width 496 height 30
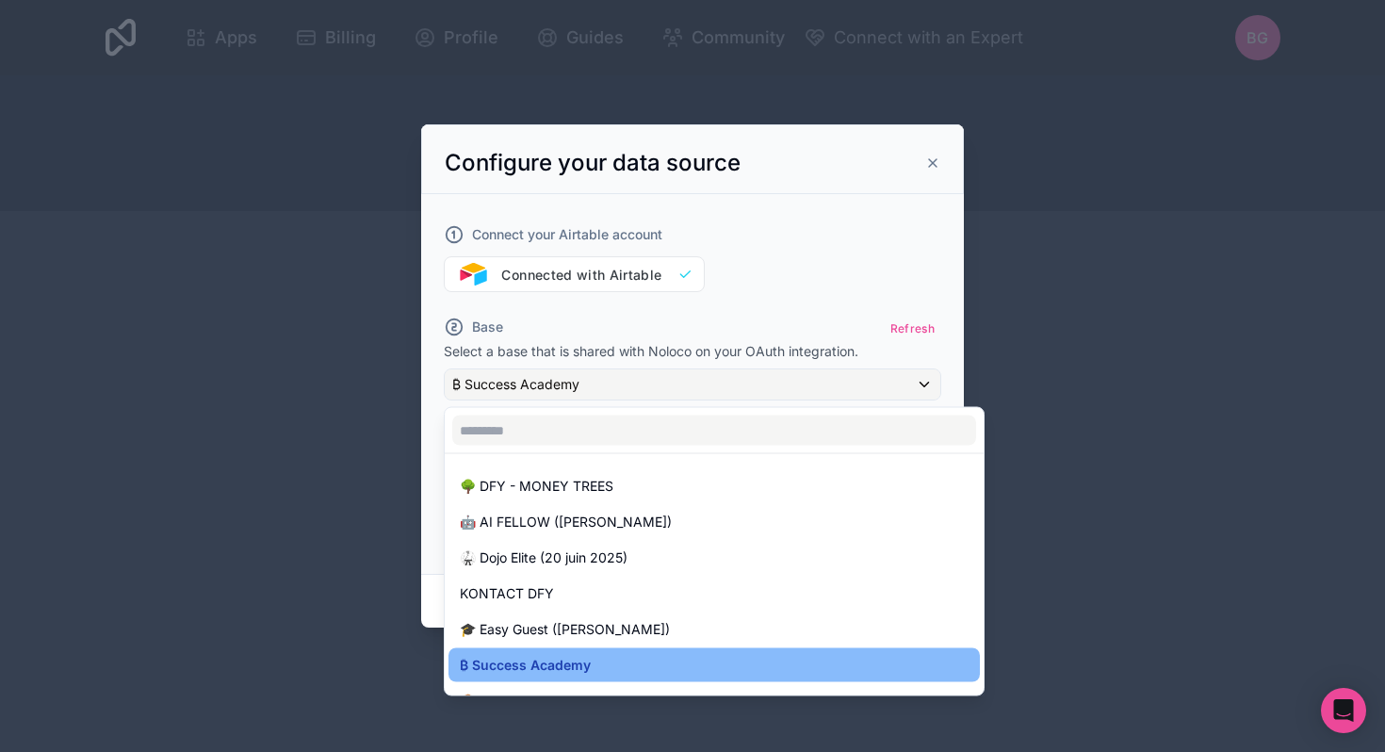
click at [761, 290] on div at bounding box center [692, 375] width 543 height 503
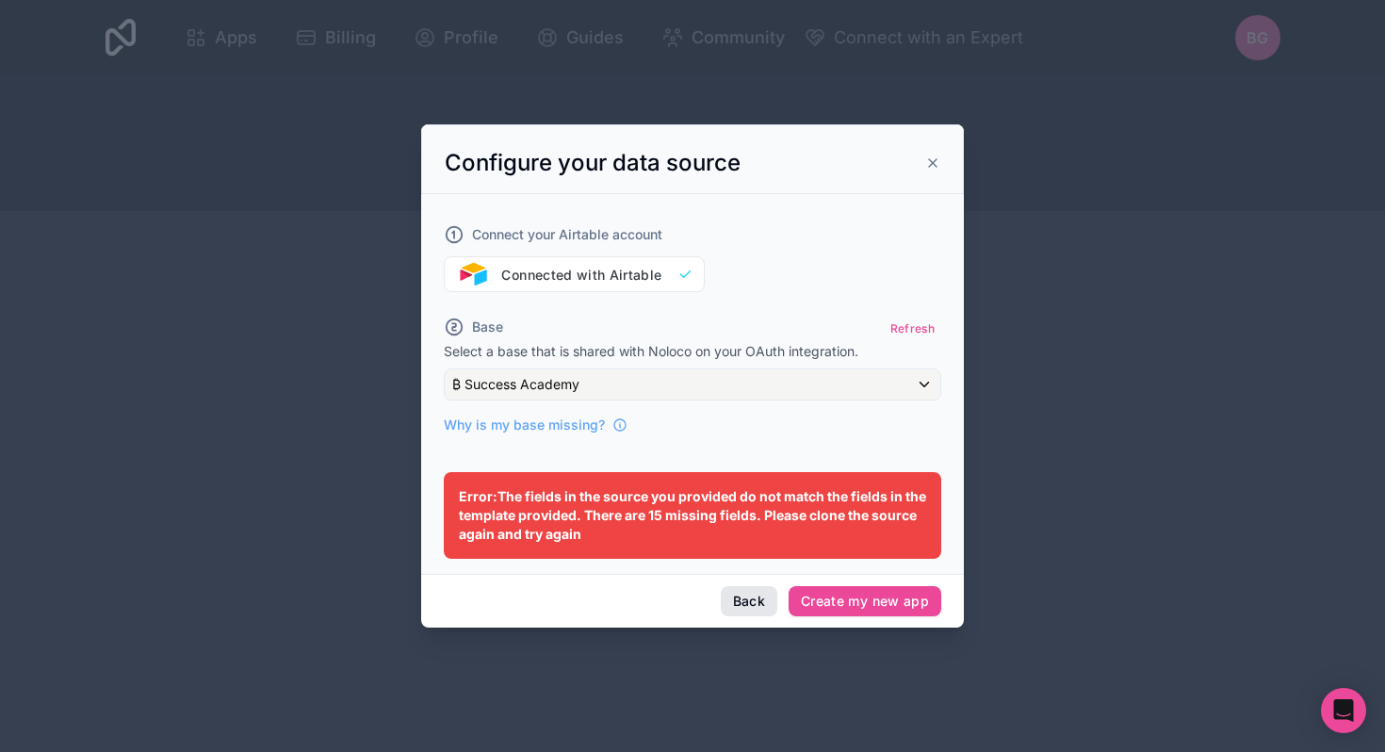
click at [744, 594] on button "Back" at bounding box center [749, 601] width 57 height 30
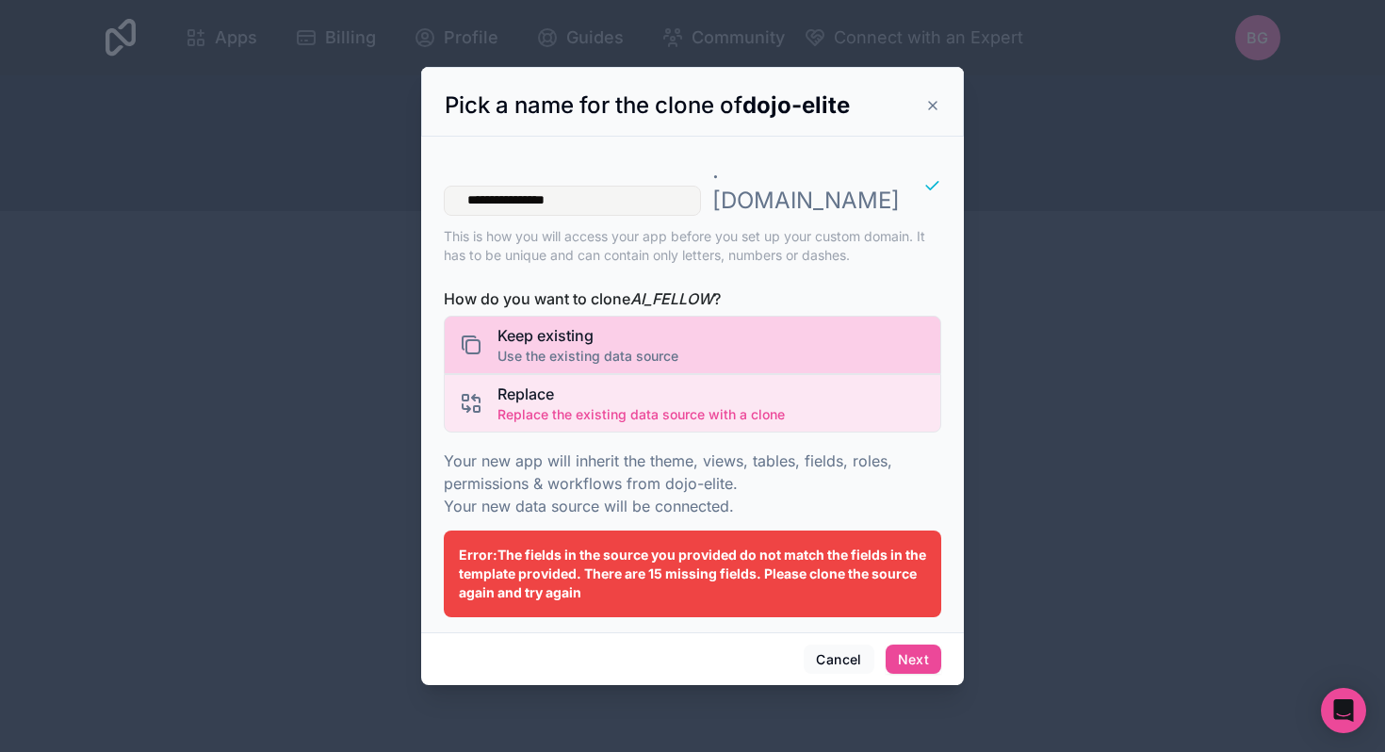
click at [716, 325] on div "Keep existing Use the existing data source" at bounding box center [693, 345] width 498 height 58
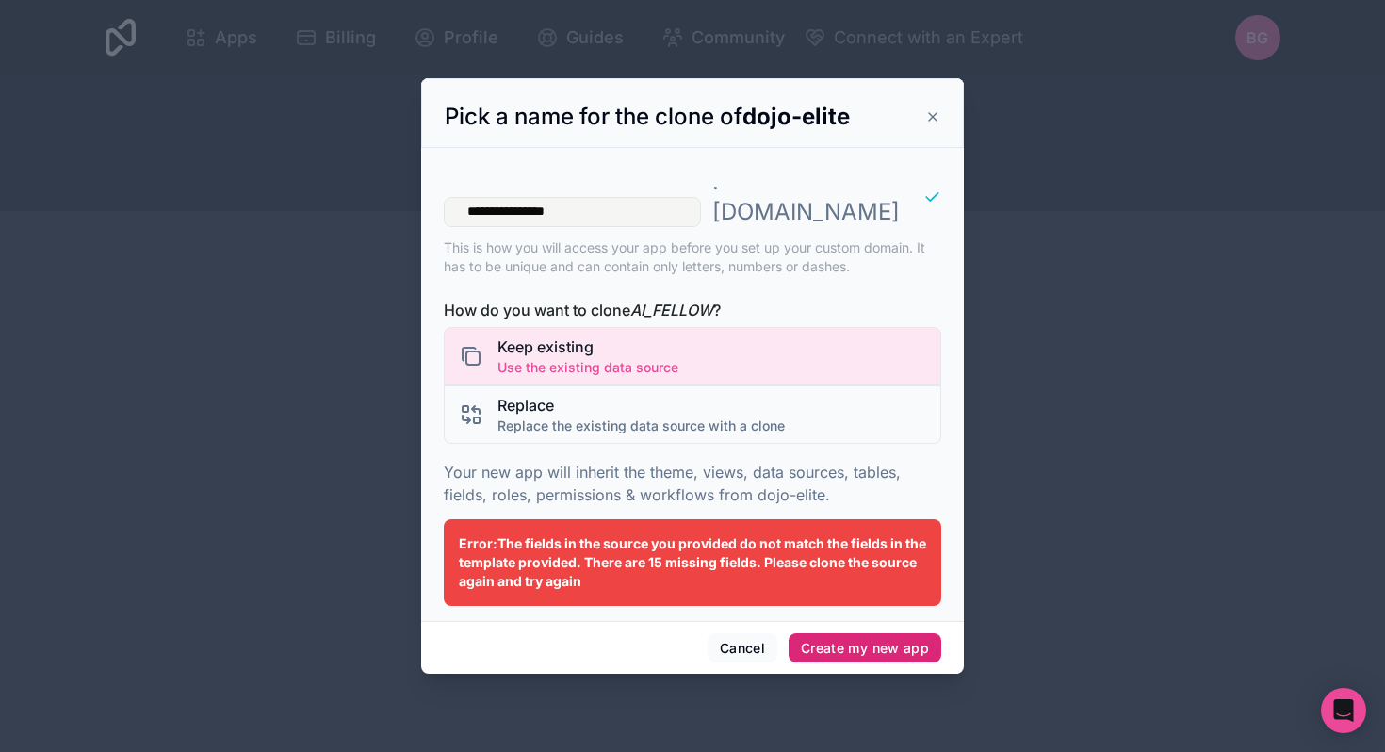
click at [838, 635] on button "Create my new app" at bounding box center [865, 648] width 153 height 30
